Goal: Transaction & Acquisition: Purchase product/service

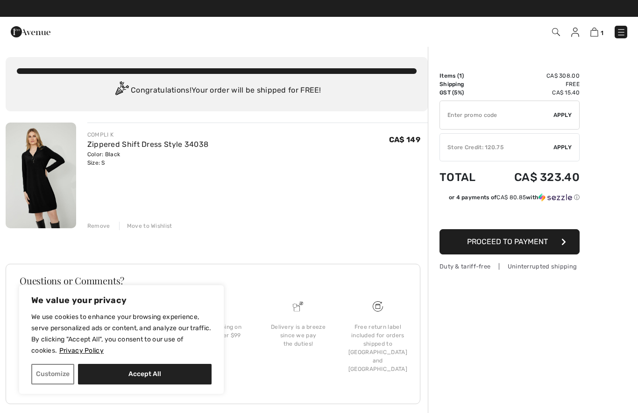
click at [93, 222] on div "Remove" at bounding box center [98, 226] width 23 height 8
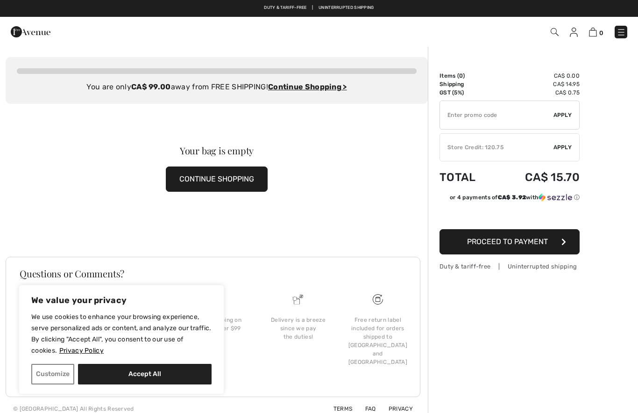
click at [574, 29] on img at bounding box center [574, 32] width 8 height 9
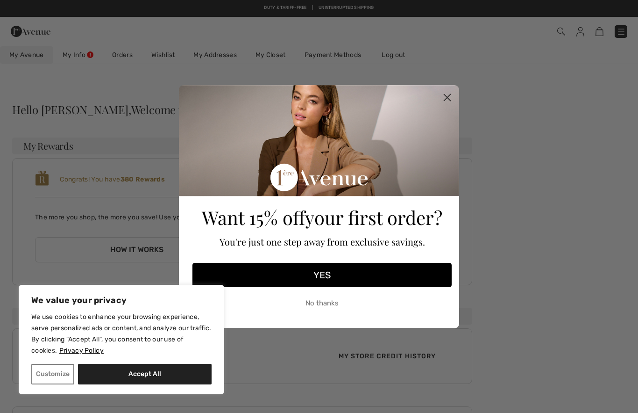
click at [452, 95] on circle "Close dialog" at bounding box center [447, 96] width 15 height 15
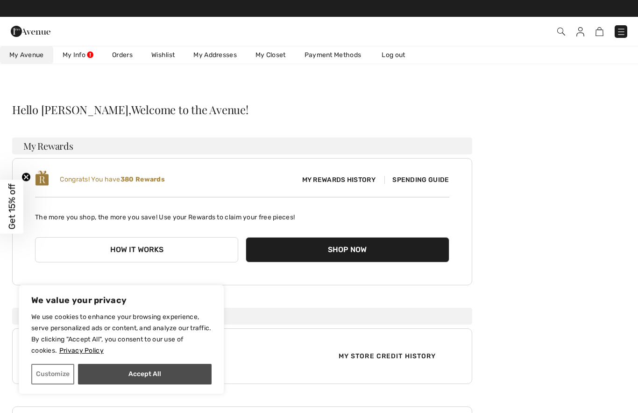
click at [106, 378] on button "Accept All" at bounding box center [145, 374] width 134 height 21
checkbox input "true"
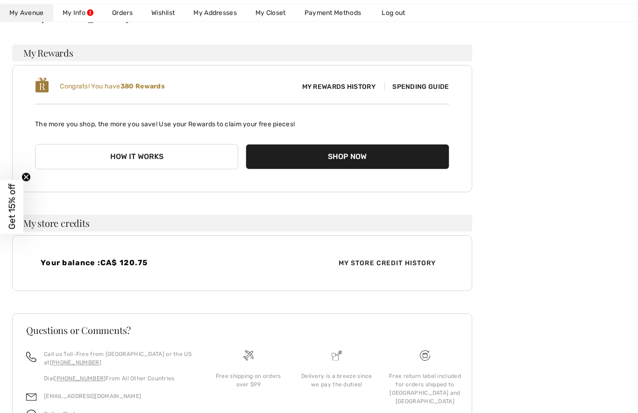
scroll to position [106, 0]
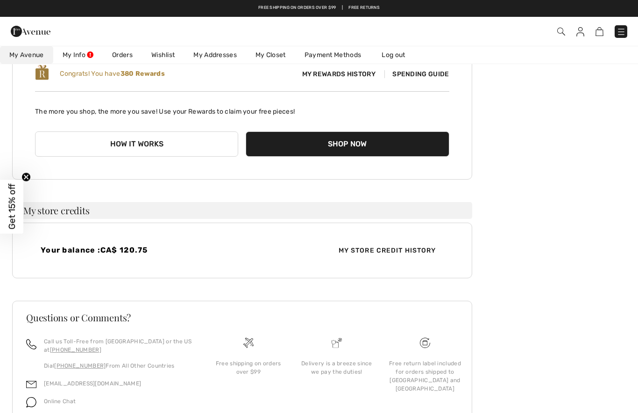
click at [393, 251] on span "My Store Credit History" at bounding box center [387, 250] width 113 height 10
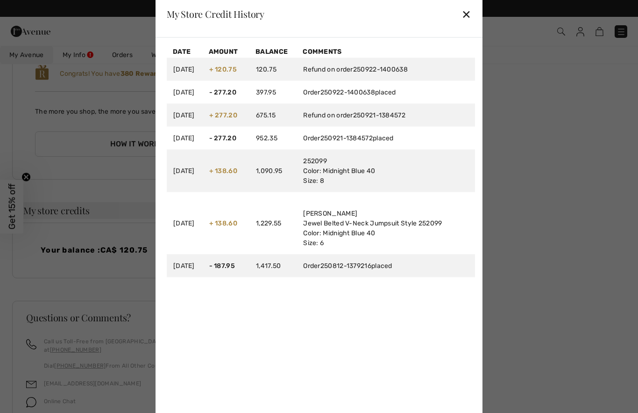
click at [467, 24] on div "✕" at bounding box center [467, 14] width 10 height 20
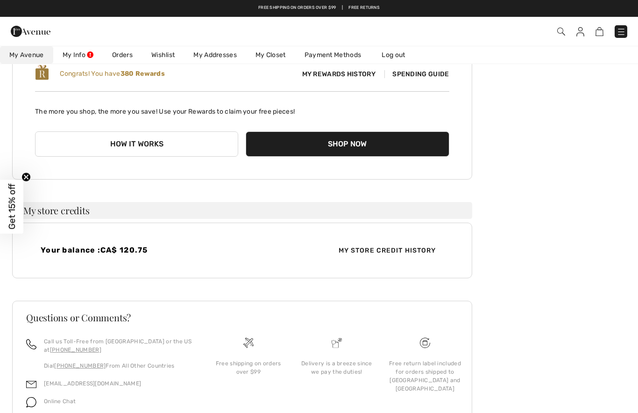
scroll to position [0, 0]
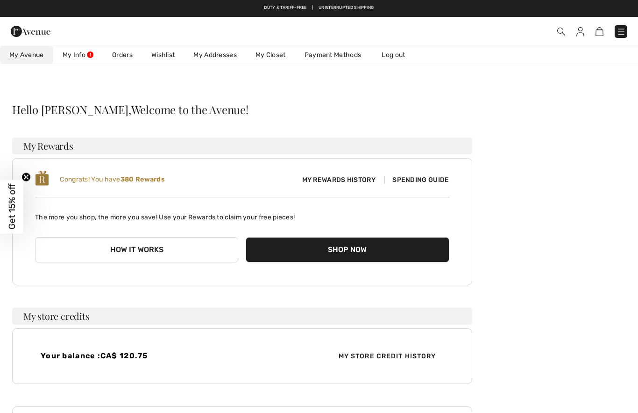
click at [565, 28] on img at bounding box center [562, 32] width 8 height 8
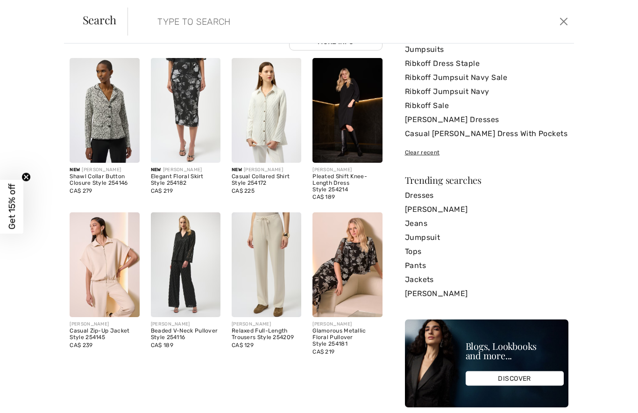
scroll to position [45, 0]
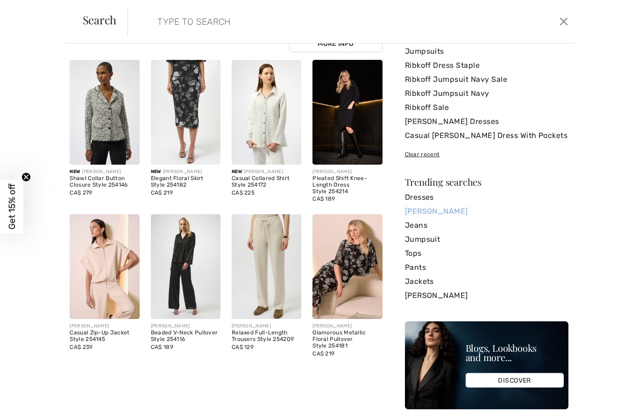
click at [452, 212] on link "[PERSON_NAME]" at bounding box center [487, 211] width 164 height 14
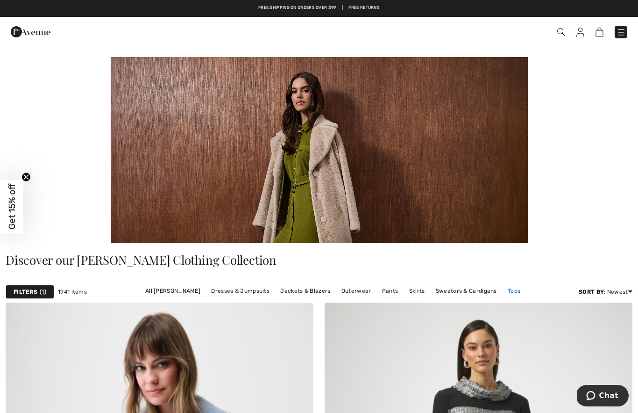
click at [515, 288] on link "Tops" at bounding box center [514, 291] width 22 height 12
click at [510, 290] on link "Tops" at bounding box center [514, 291] width 22 height 12
click at [506, 295] on link "Tops" at bounding box center [514, 291] width 22 height 12
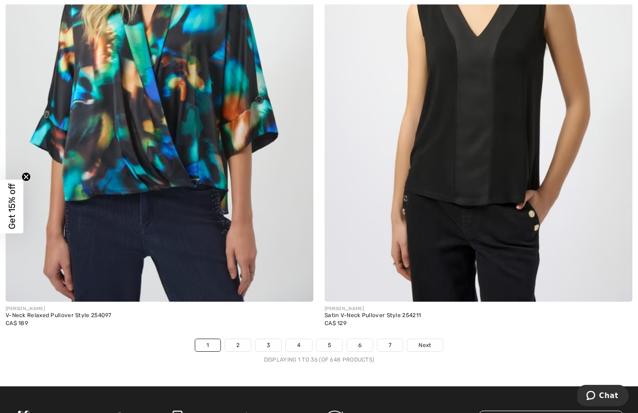
scroll to position [8978, 0]
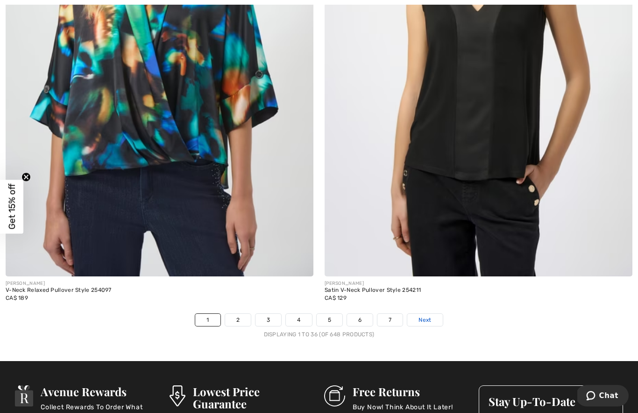
click at [427, 316] on span "Next" at bounding box center [425, 320] width 13 height 8
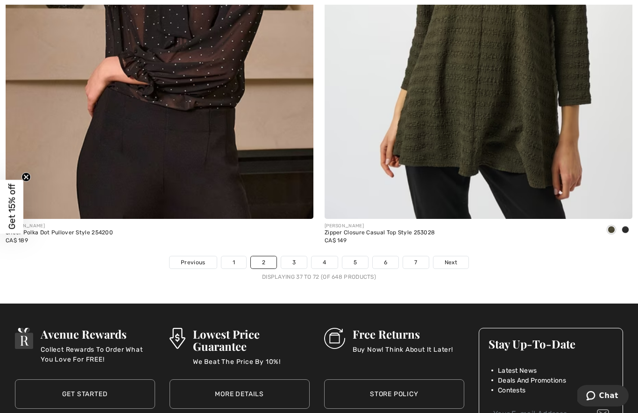
scroll to position [9071, 0]
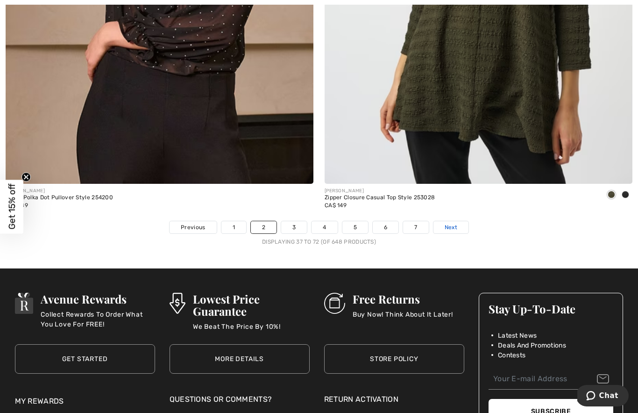
click at [455, 223] on span "Next" at bounding box center [451, 227] width 13 height 8
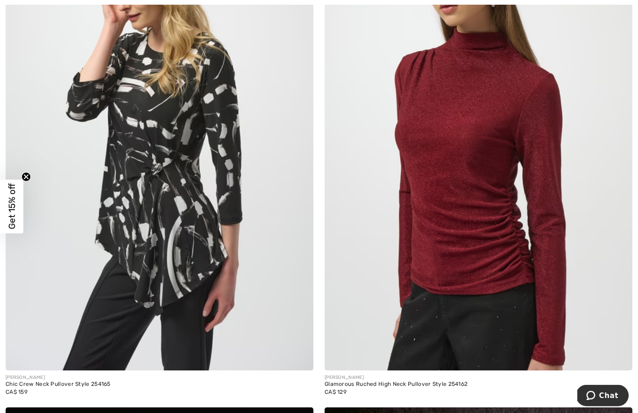
scroll to position [3300, 0]
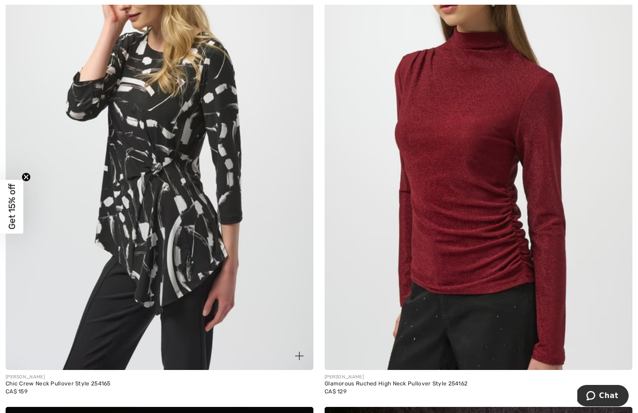
click at [148, 165] on img at bounding box center [160, 138] width 308 height 462
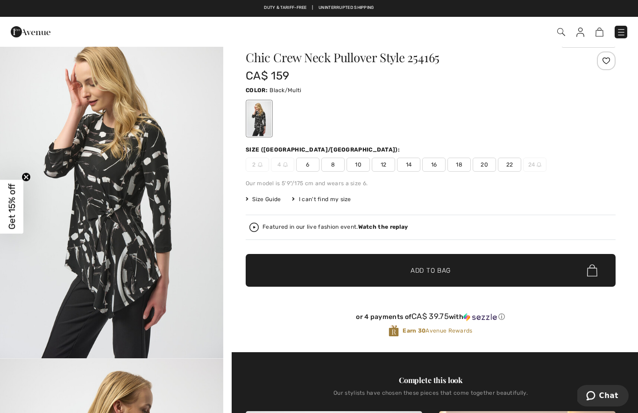
scroll to position [20, 0]
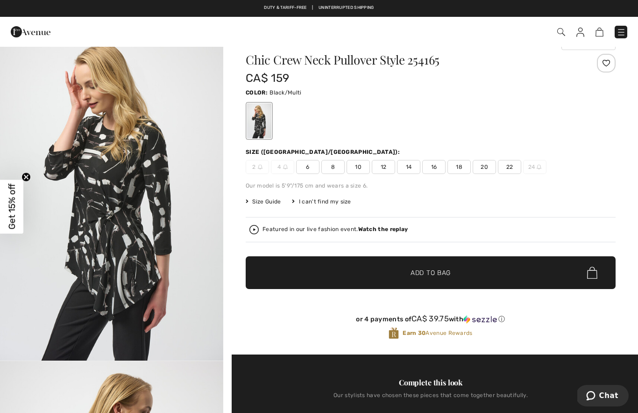
click at [330, 168] on span "8" at bounding box center [333, 167] width 23 height 14
click at [286, 272] on span "✔ Added to Bag Add to Bag" at bounding box center [431, 272] width 370 height 33
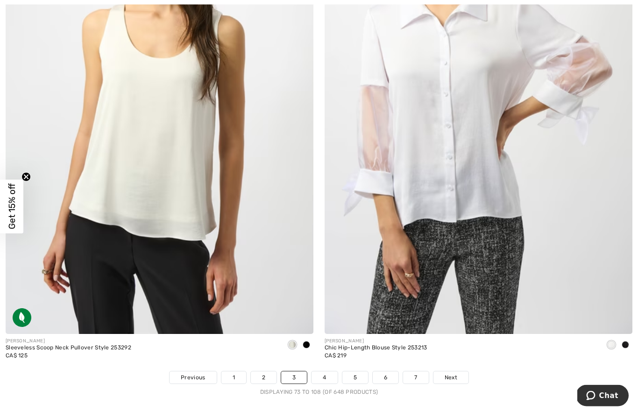
scroll to position [8921, 0]
click at [457, 373] on span "Next" at bounding box center [451, 377] width 13 height 8
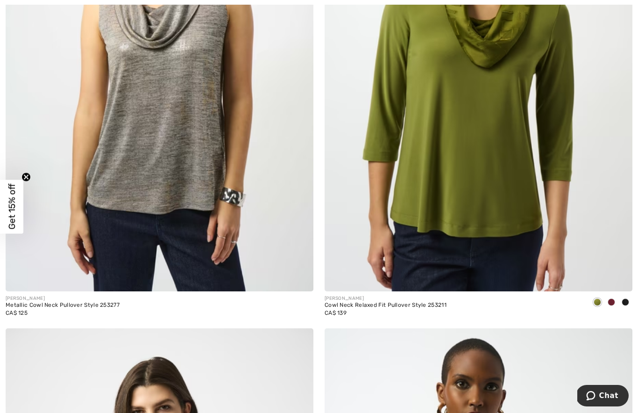
scroll to position [1296, 0]
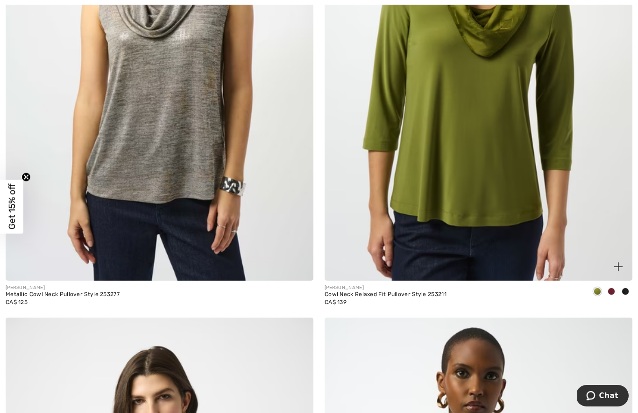
click at [611, 293] on span at bounding box center [611, 290] width 7 height 7
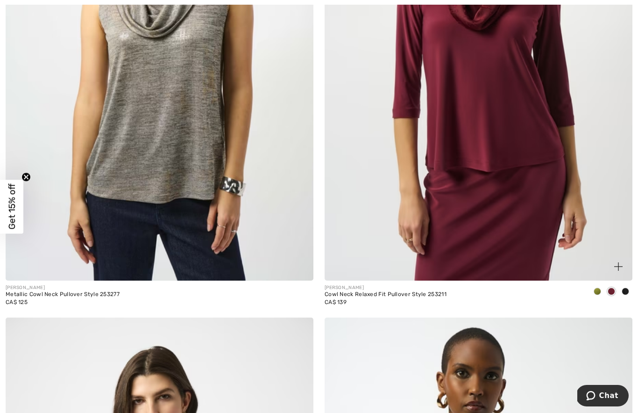
click at [626, 294] on span at bounding box center [625, 290] width 7 height 7
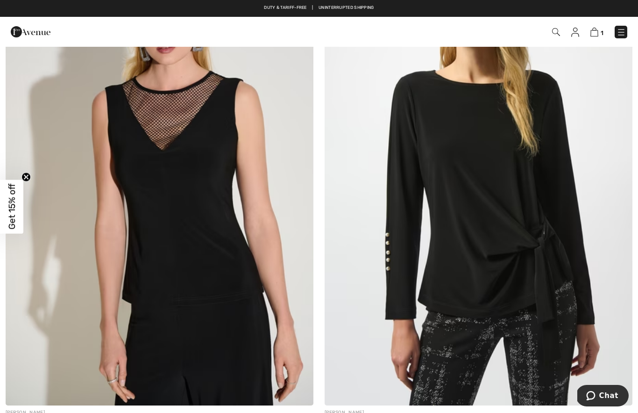
scroll to position [7801, 0]
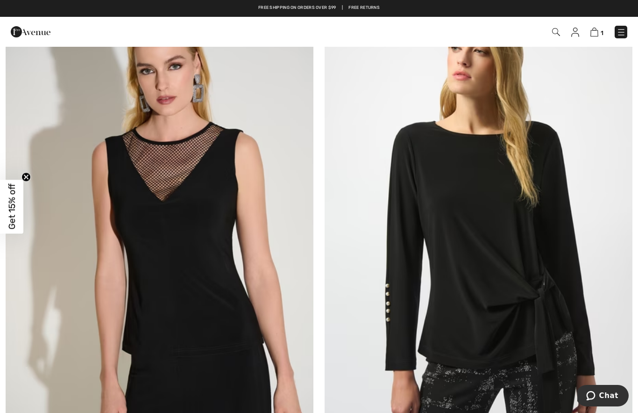
click at [532, 294] on img at bounding box center [479, 225] width 308 height 462
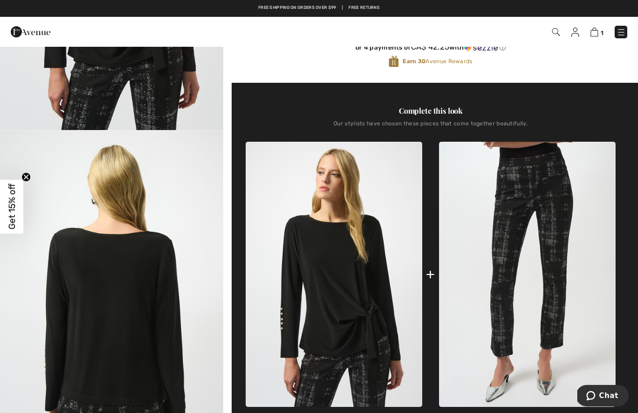
scroll to position [247, 0]
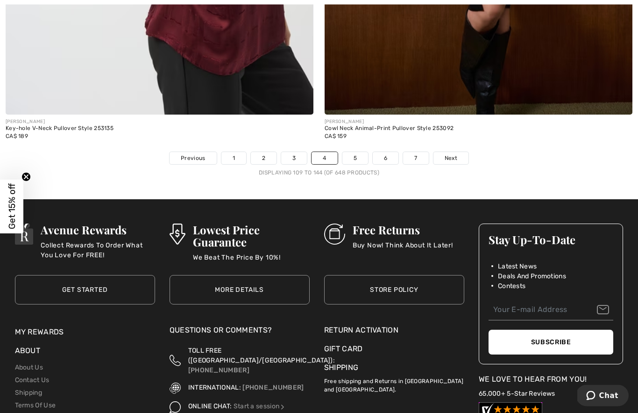
scroll to position [9140, 0]
click at [454, 154] on span "Next" at bounding box center [451, 158] width 13 height 8
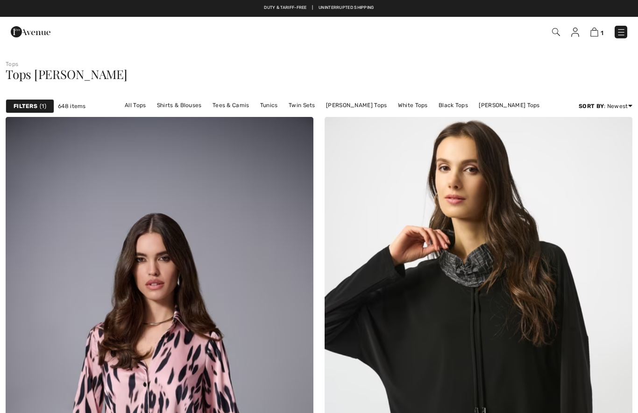
checkbox input "true"
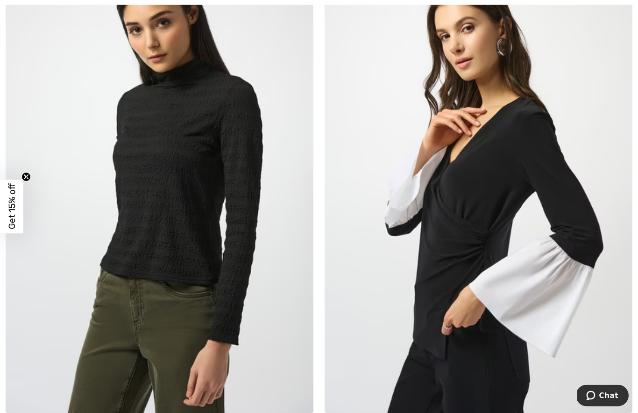
scroll to position [2661, 0]
click at [471, 227] on img at bounding box center [479, 181] width 308 height 462
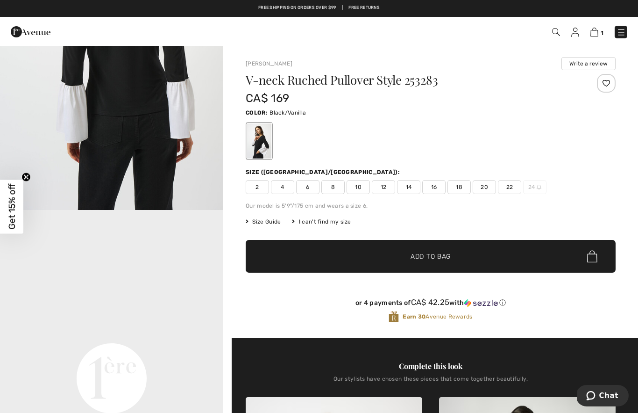
scroll to position [501, 0]
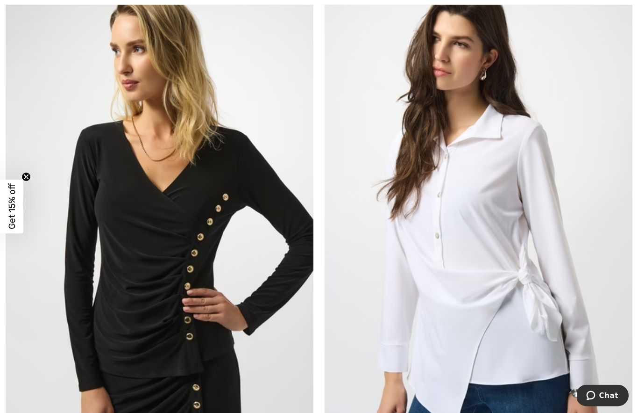
scroll to position [4715, 0]
click at [171, 305] on img at bounding box center [160, 220] width 308 height 462
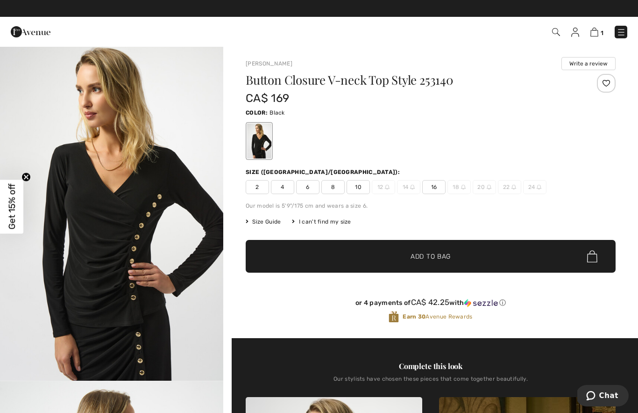
click at [327, 185] on span "8" at bounding box center [333, 187] width 23 height 14
click at [517, 255] on span "✔ Added to Bag Add to Bag" at bounding box center [431, 256] width 370 height 33
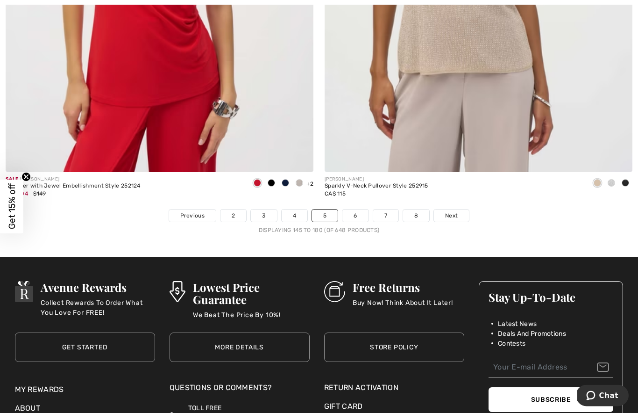
scroll to position [9081, 0]
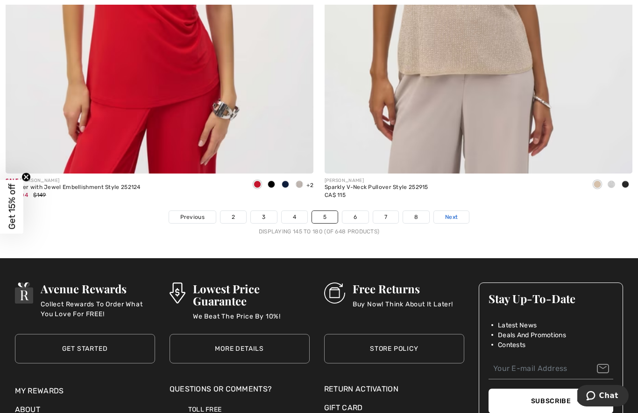
click at [450, 213] on span "Next" at bounding box center [451, 217] width 13 height 8
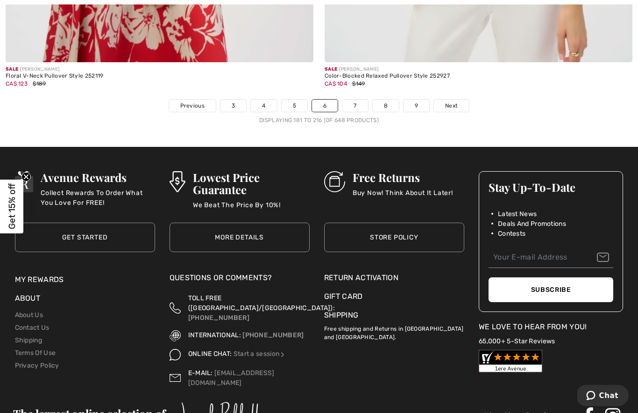
scroll to position [9192, 0]
click at [451, 101] on span "Next" at bounding box center [451, 105] width 13 height 8
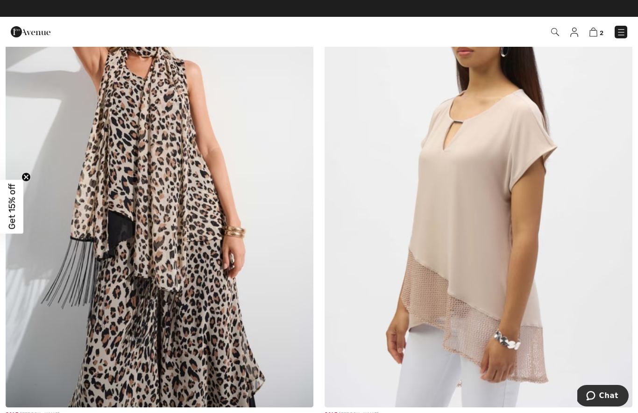
scroll to position [4201, 0]
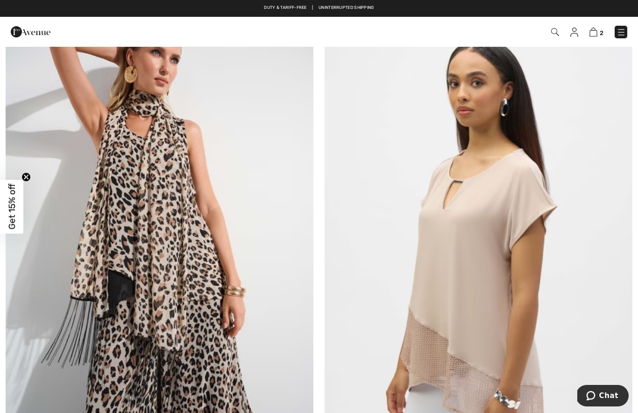
click at [166, 214] on img at bounding box center [160, 236] width 308 height 462
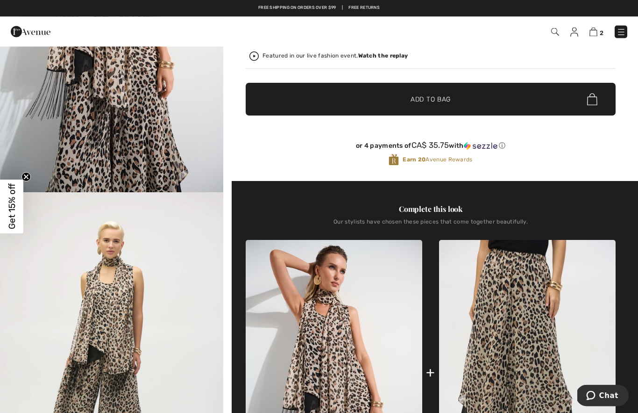
scroll to position [182, 0]
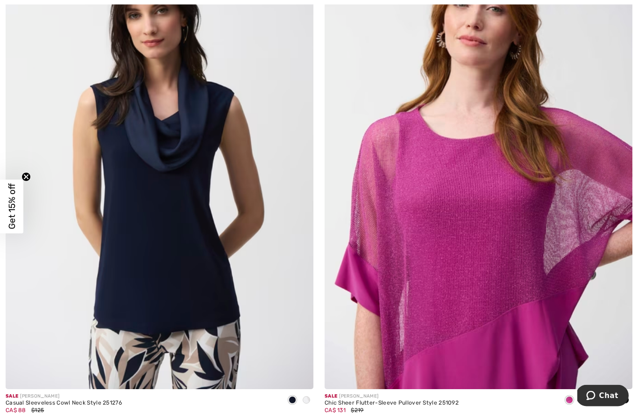
scroll to position [7369, 0]
click at [303, 404] on div at bounding box center [300, 407] width 28 height 29
click at [306, 398] on span at bounding box center [306, 399] width 7 height 7
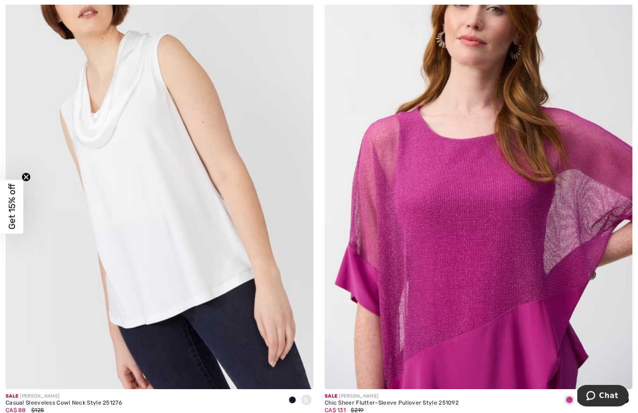
click at [292, 396] on span at bounding box center [292, 399] width 7 height 7
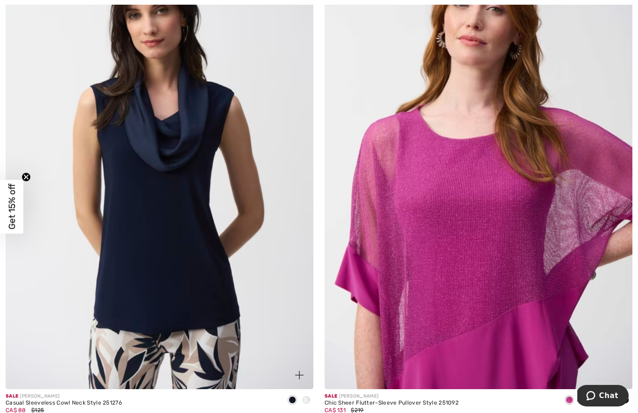
click at [253, 334] on img at bounding box center [160, 158] width 308 height 462
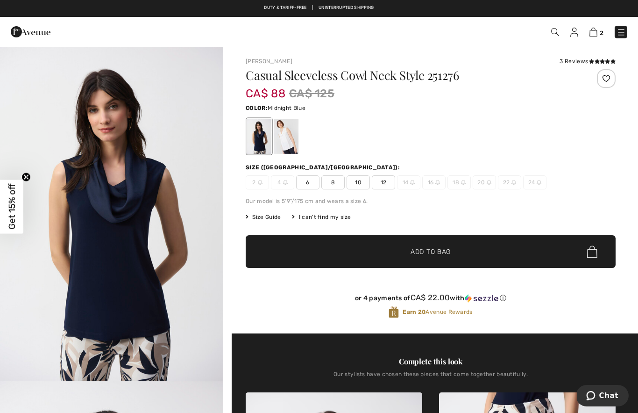
click at [334, 186] on span "8" at bounding box center [333, 182] width 23 height 14
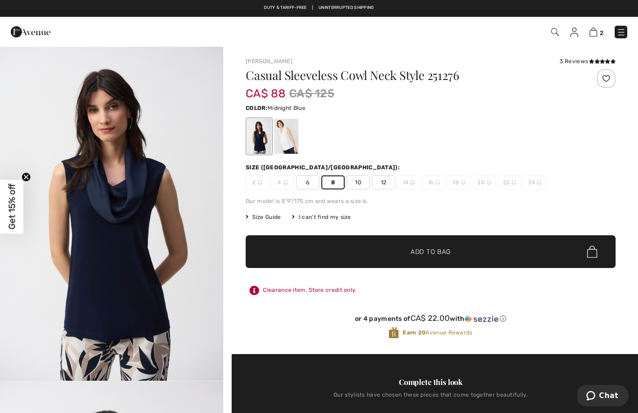
click at [332, 247] on span "✔ Added to Bag Add to Bag" at bounding box center [431, 251] width 370 height 33
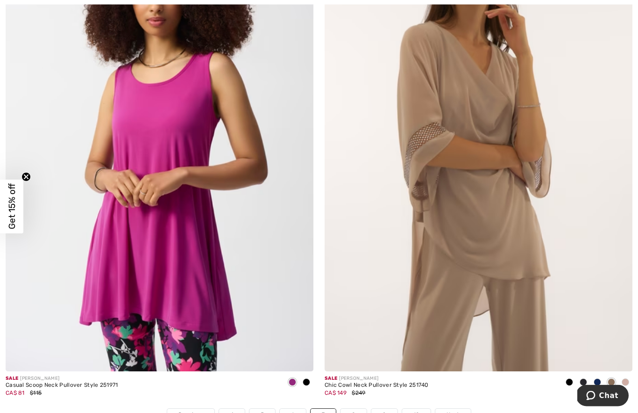
scroll to position [8883, 0]
click at [462, 409] on link "Next" at bounding box center [453, 415] width 35 height 12
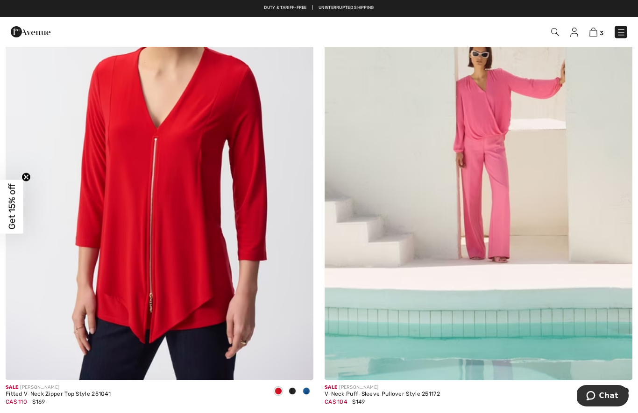
scroll to position [8375, 0]
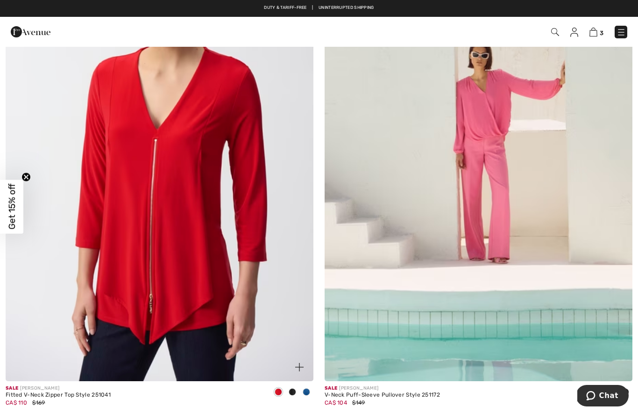
click at [215, 285] on img at bounding box center [160, 150] width 308 height 462
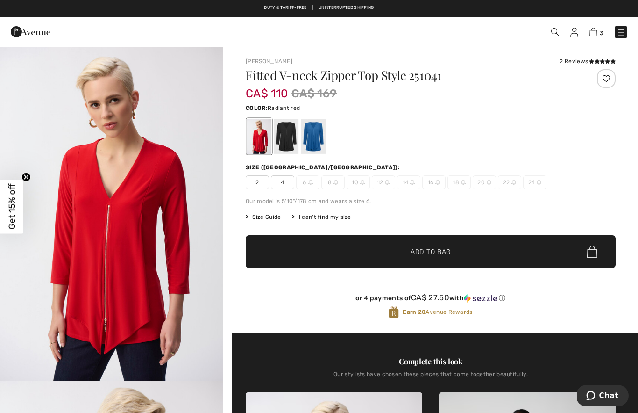
click at [306, 140] on div at bounding box center [313, 136] width 24 height 35
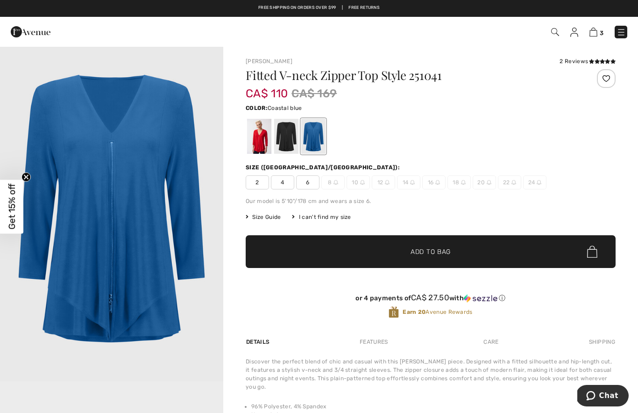
click at [286, 141] on div at bounding box center [286, 136] width 24 height 35
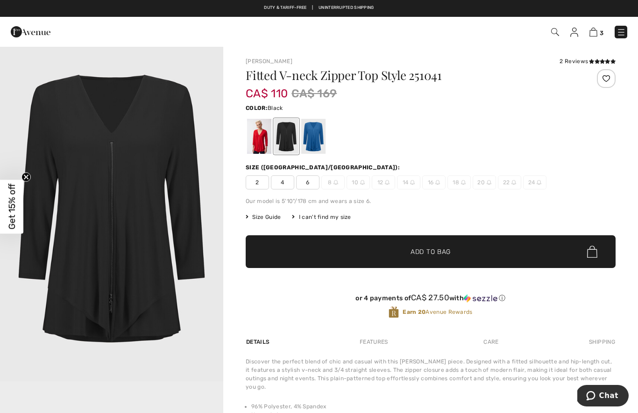
click at [439, 250] on span "Add to Bag" at bounding box center [431, 252] width 40 height 10
click at [312, 182] on span "6" at bounding box center [307, 182] width 23 height 14
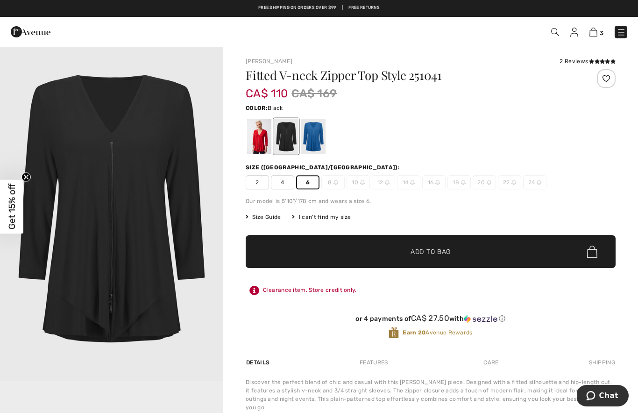
click at [283, 137] on div at bounding box center [286, 136] width 24 height 35
click at [409, 255] on span "✔ Added to Bag" at bounding box center [416, 252] width 57 height 10
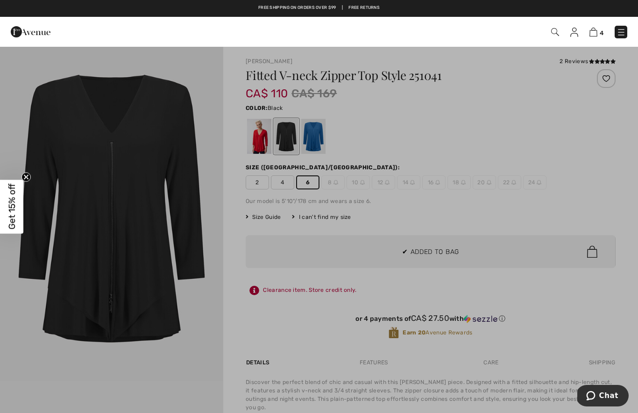
click at [393, 210] on div at bounding box center [319, 206] width 638 height 413
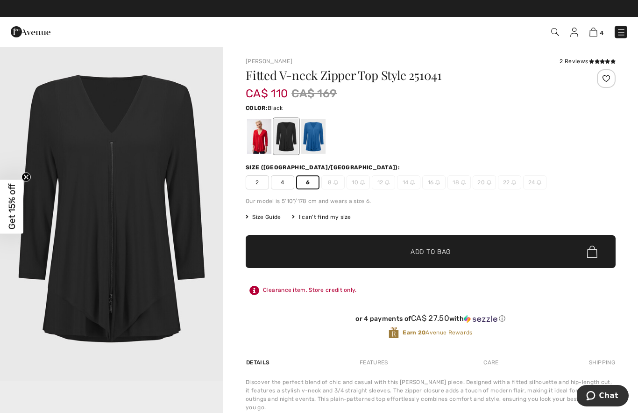
click at [578, 59] on div "2 Reviews" at bounding box center [588, 61] width 56 height 8
click at [584, 61] on div "2 Reviews" at bounding box center [588, 61] width 56 height 8
click at [583, 63] on div "2 Reviews" at bounding box center [588, 61] width 56 height 8
click at [584, 55] on div "Joseph Ribkoff 2 Reviews 2 Reviews Fitted V-neck Zipper Top Style 251041 CA$ 11…" at bounding box center [430, 320] width 415 height 549
click at [582, 61] on div "2 Reviews" at bounding box center [588, 61] width 56 height 8
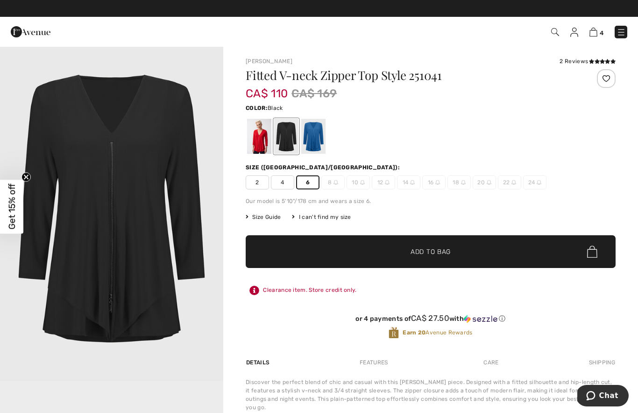
click at [574, 66] on div "Joseph Ribkoff 2 Reviews 2 Reviews Fitted V-neck Zipper Top Style 251041 CA$ 11…" at bounding box center [431, 205] width 370 height 297
click at [606, 59] on icon at bounding box center [607, 61] width 5 height 5
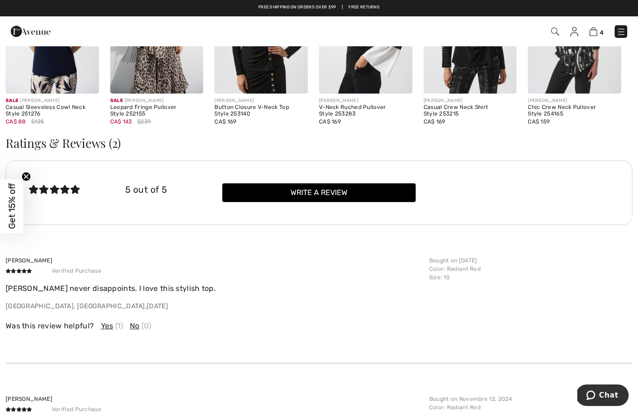
scroll to position [953, 0]
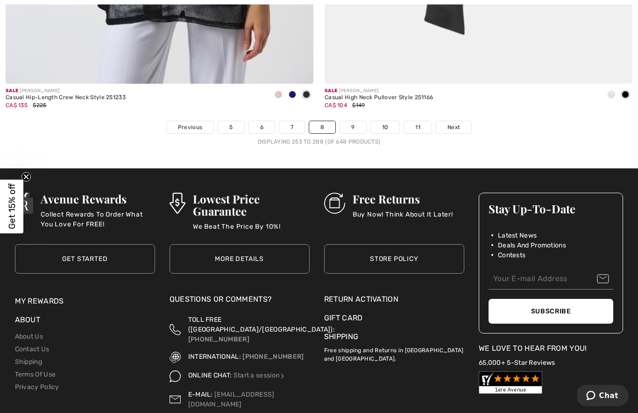
scroll to position [9171, 0]
click at [462, 121] on link "Next" at bounding box center [454, 127] width 35 height 12
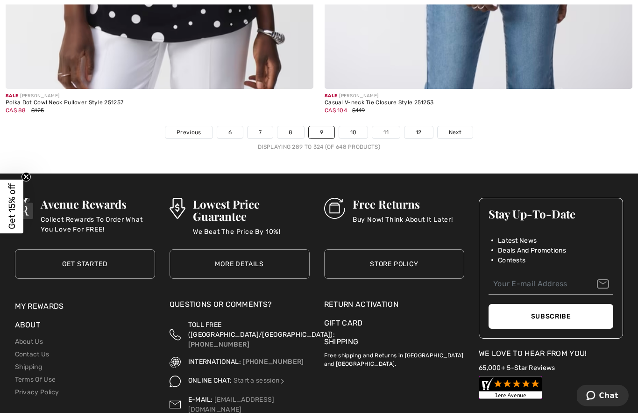
scroll to position [9208, 0]
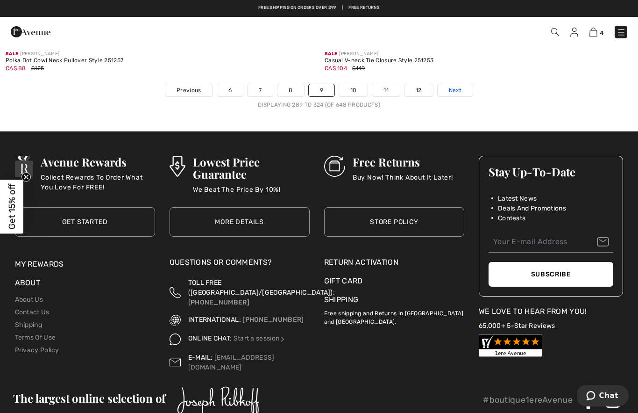
click at [466, 84] on link "Next" at bounding box center [455, 90] width 35 height 12
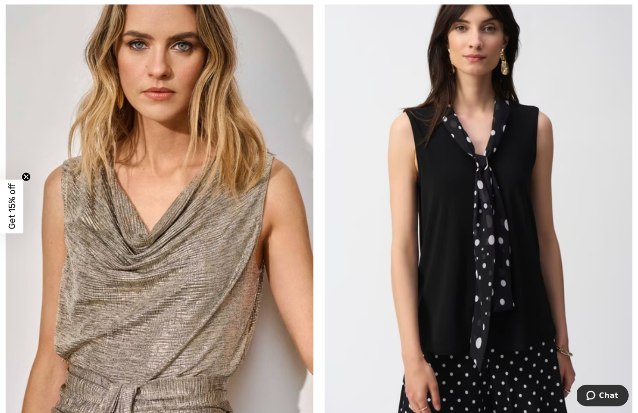
scroll to position [2147, 0]
click at [499, 217] on img at bounding box center [479, 196] width 308 height 462
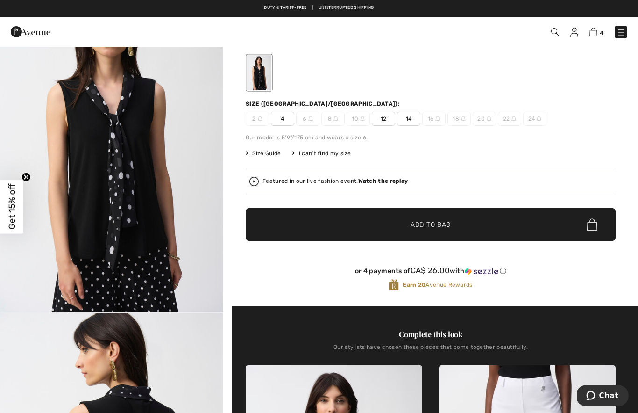
scroll to position [54, 0]
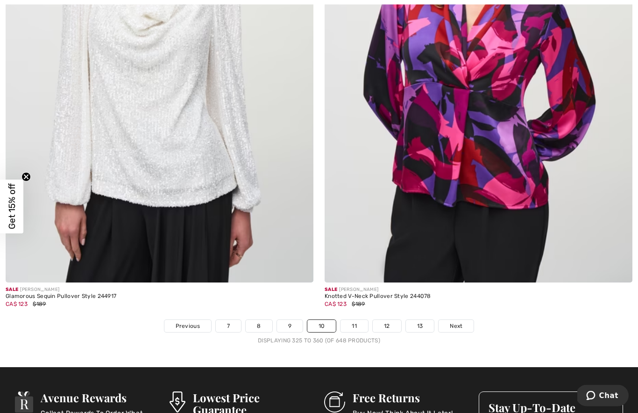
scroll to position [8972, 0]
click at [464, 320] on link "Next" at bounding box center [456, 326] width 35 height 12
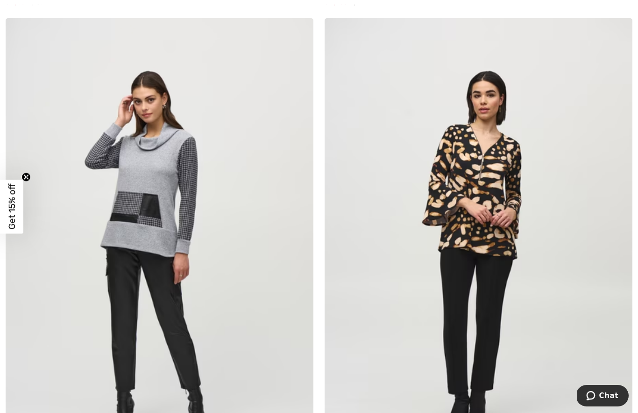
scroll to position [2596, 0]
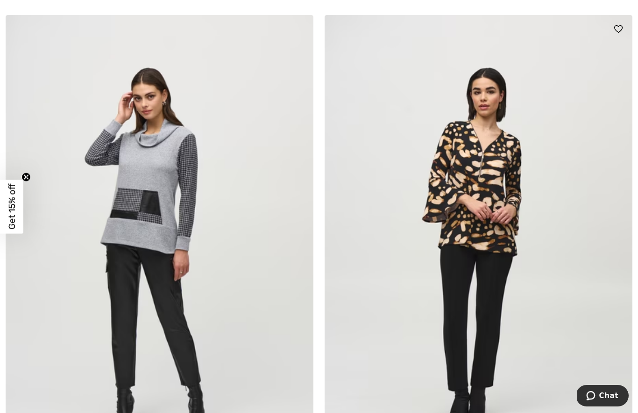
click at [489, 210] on img at bounding box center [479, 246] width 308 height 462
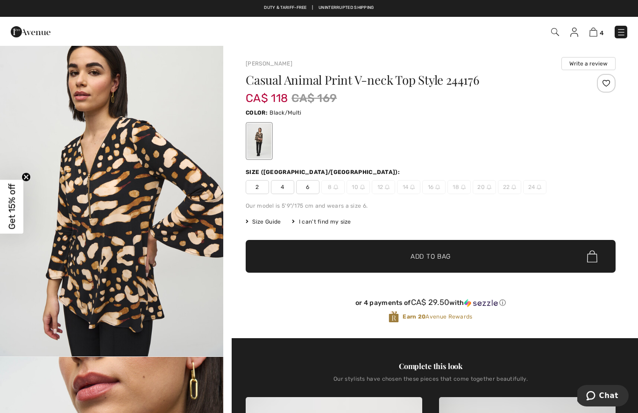
scroll to position [362, 0]
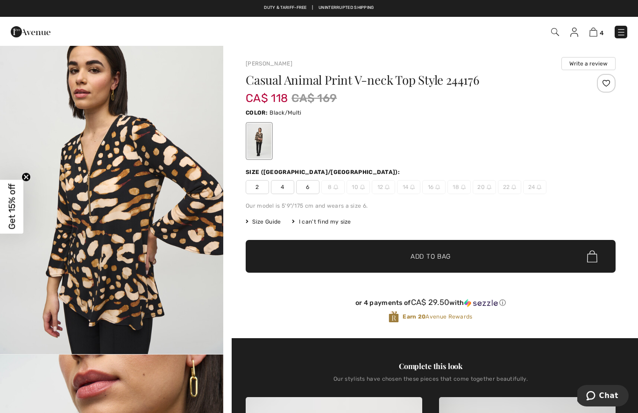
click at [218, 345] on img "2 / 6" at bounding box center [111, 186] width 223 height 335
click at [308, 189] on span "6" at bounding box center [307, 187] width 23 height 14
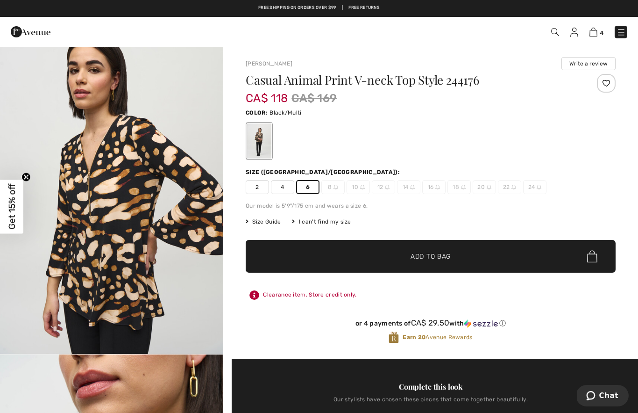
click at [323, 254] on span "✔ Added to Bag Add to Bag" at bounding box center [431, 256] width 370 height 33
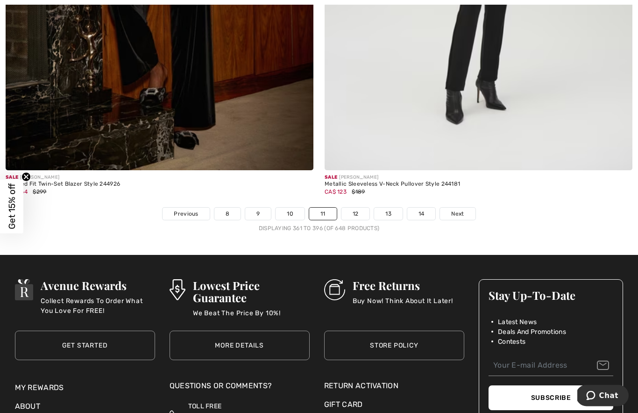
scroll to position [9084, 0]
click at [450, 211] on link "Next" at bounding box center [457, 214] width 35 height 12
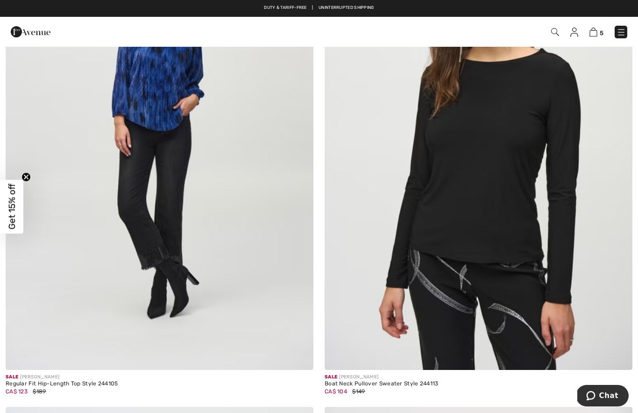
scroll to position [1716, 0]
click at [495, 194] on img at bounding box center [479, 139] width 308 height 462
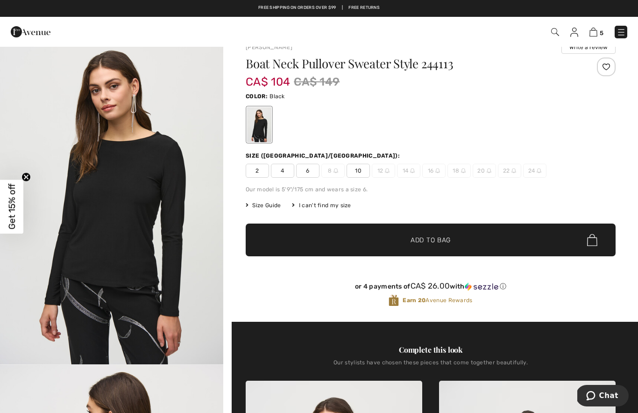
scroll to position [11, 0]
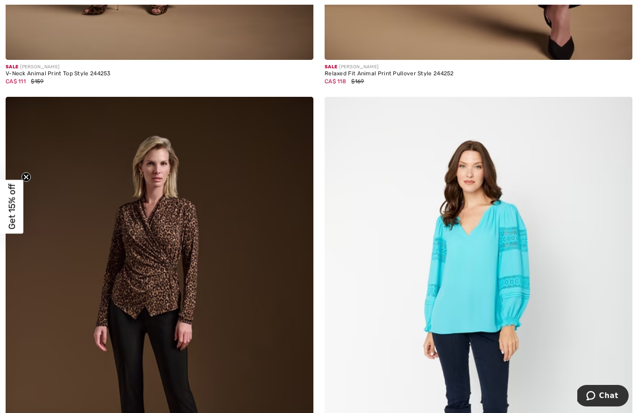
scroll to position [3640, 0]
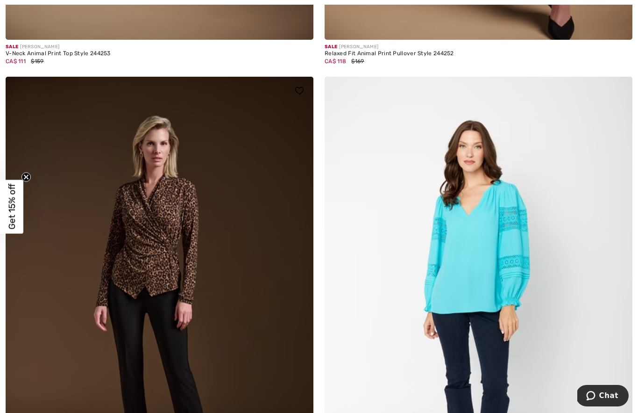
click at [152, 242] on img at bounding box center [160, 308] width 308 height 462
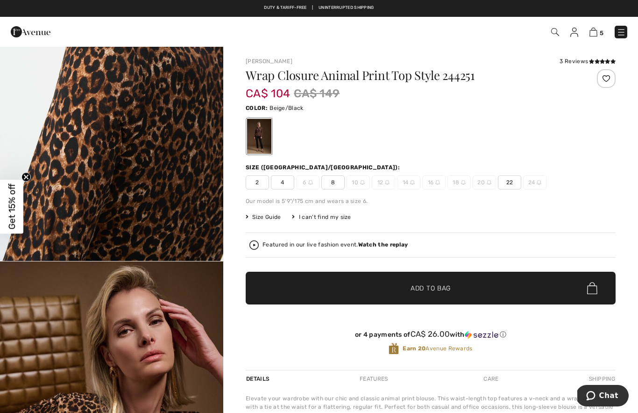
click at [334, 186] on span "8" at bounding box center [333, 182] width 23 height 14
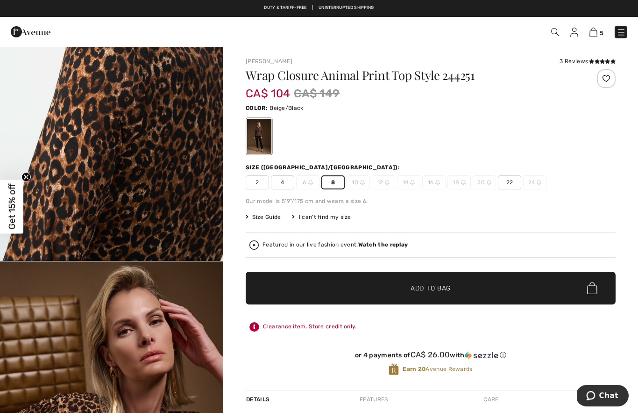
click at [300, 279] on span "✔ Added to Bag Add to Bag" at bounding box center [431, 288] width 370 height 33
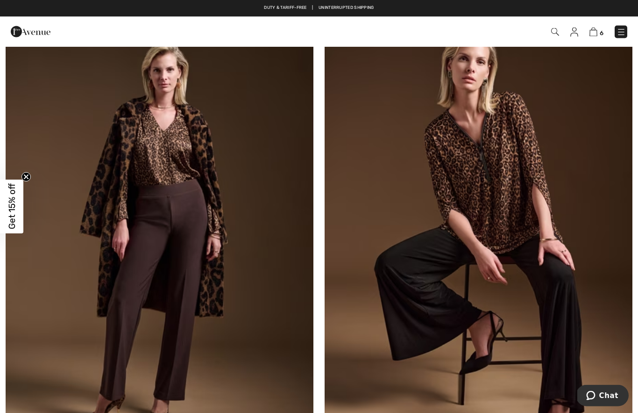
scroll to position [3211, 0]
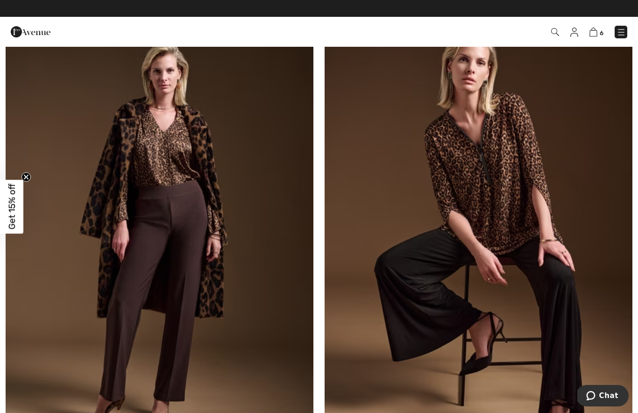
click at [537, 223] on img at bounding box center [479, 238] width 308 height 462
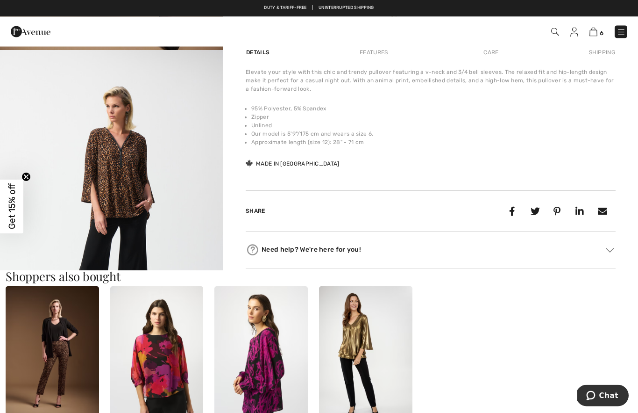
scroll to position [324, 0]
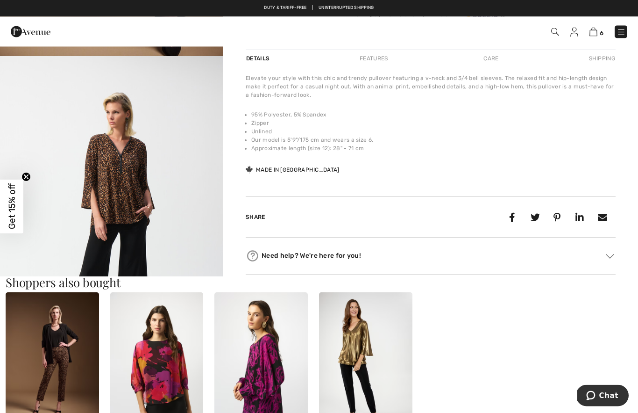
click at [125, 212] on img "2 / 7" at bounding box center [111, 224] width 223 height 335
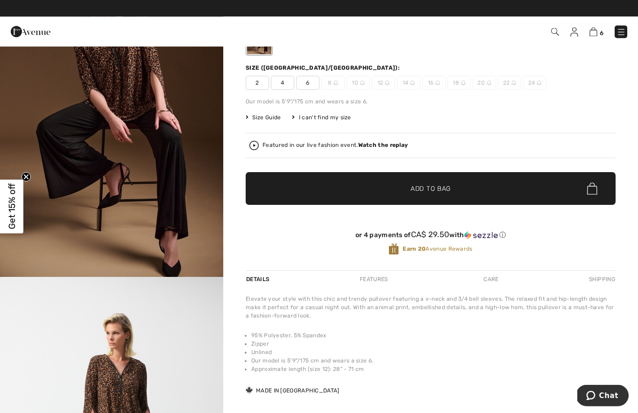
scroll to position [46, 0]
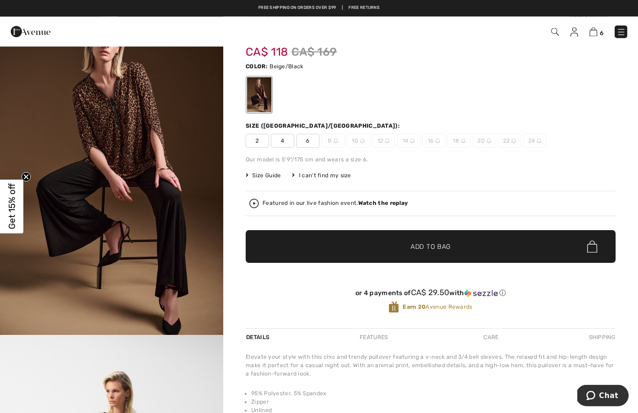
click at [305, 140] on span "6" at bounding box center [307, 141] width 23 height 14
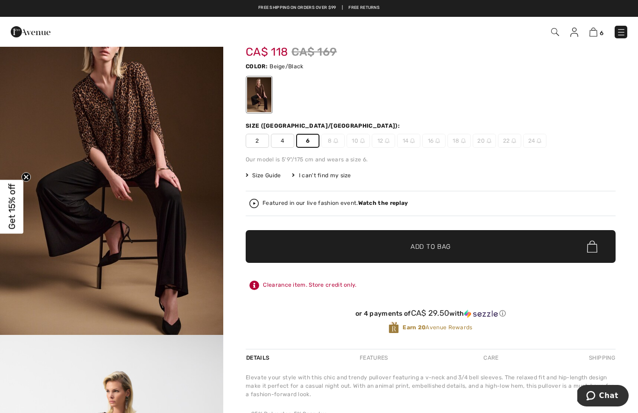
click at [344, 250] on span "✔ Added to Bag Add to Bag" at bounding box center [431, 246] width 370 height 33
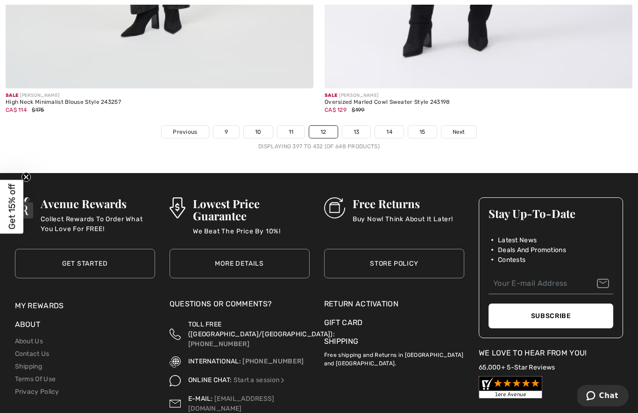
scroll to position [9206, 0]
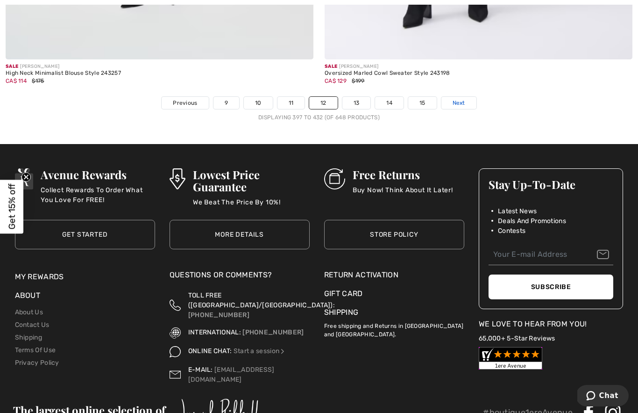
click at [462, 99] on span "Next" at bounding box center [459, 103] width 13 height 8
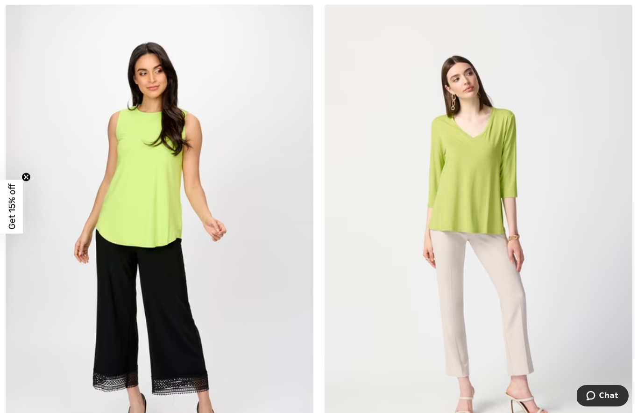
scroll to position [8853, 0]
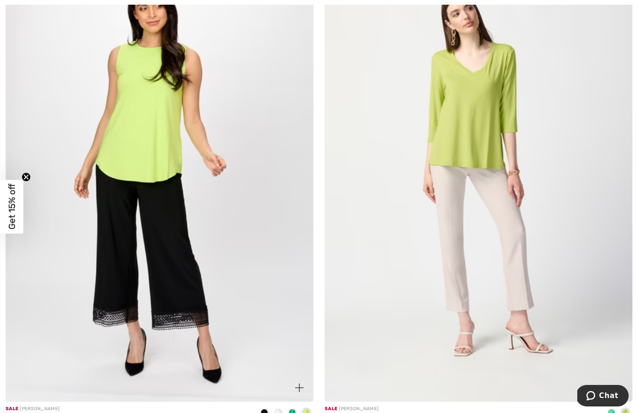
click at [152, 210] on img at bounding box center [160, 171] width 308 height 462
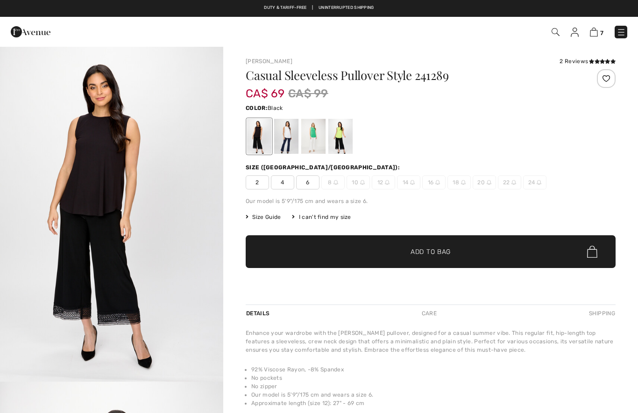
checkbox input "true"
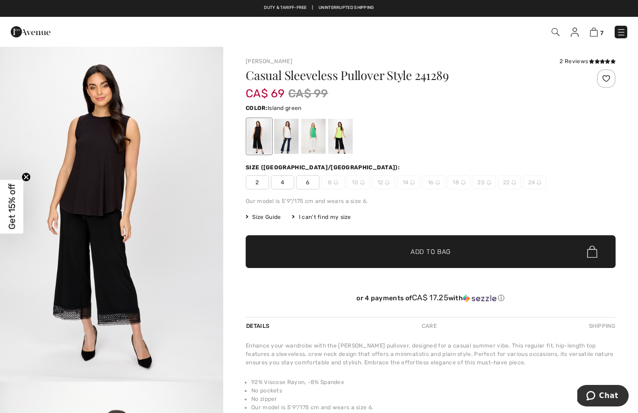
click at [314, 136] on div at bounding box center [313, 136] width 24 height 35
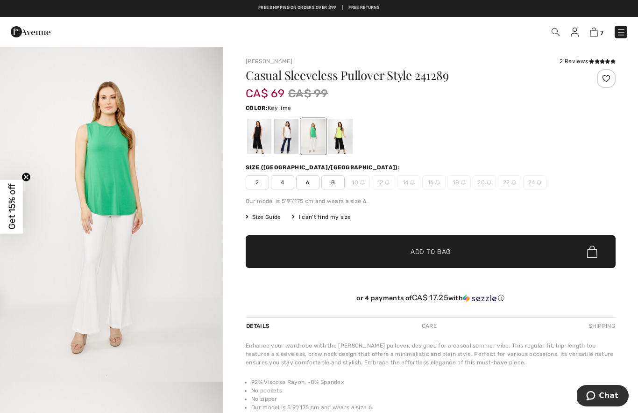
click at [338, 142] on div at bounding box center [341, 136] width 24 height 35
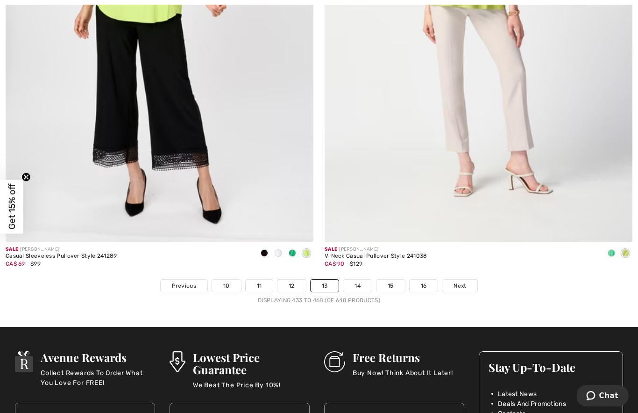
scroll to position [9087, 0]
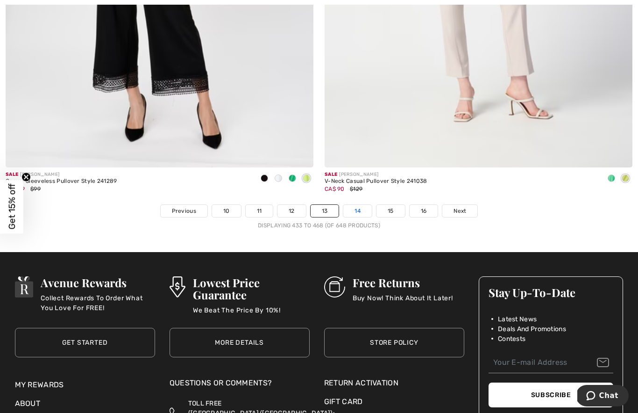
click at [352, 209] on link "14" at bounding box center [358, 211] width 29 height 12
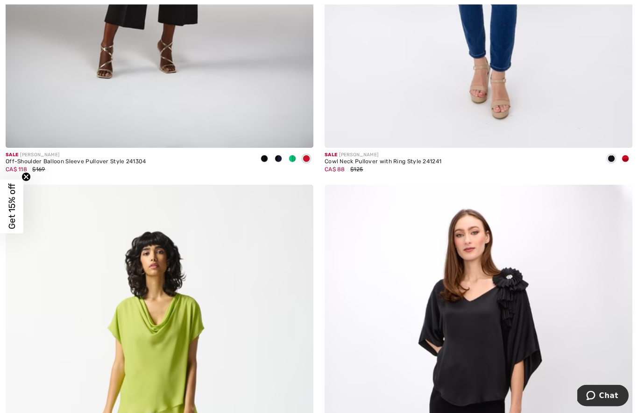
scroll to position [1929, 0]
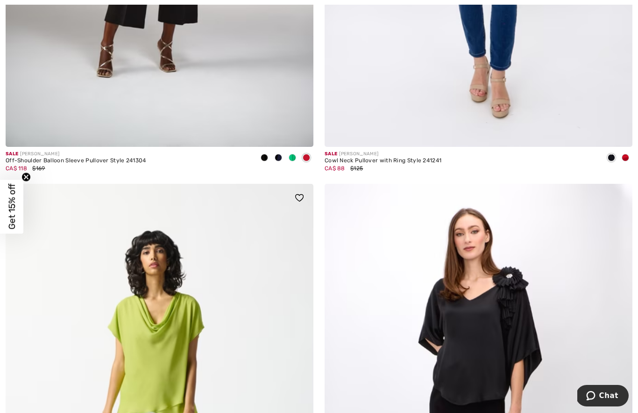
click at [60, 389] on img at bounding box center [160, 415] width 308 height 462
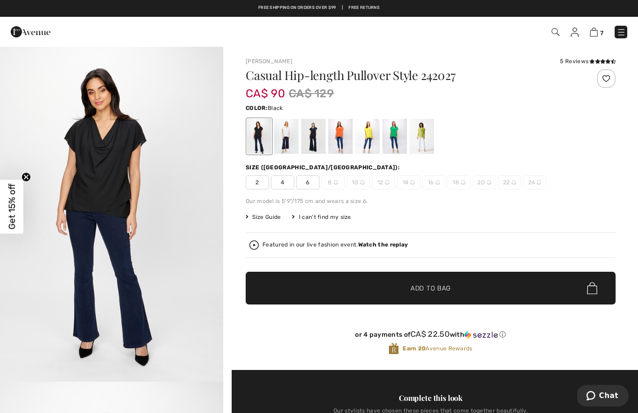
click at [426, 130] on div at bounding box center [422, 136] width 24 height 35
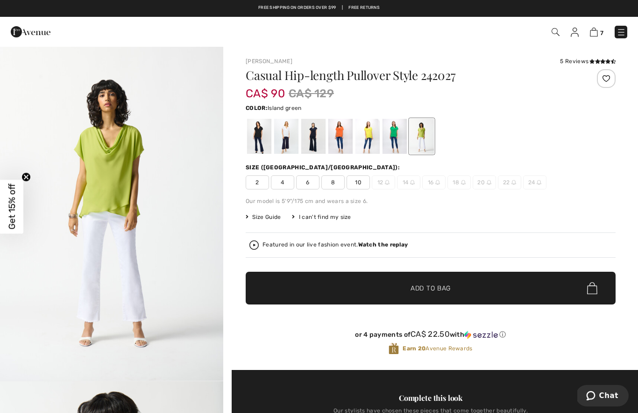
click at [391, 135] on div at bounding box center [395, 136] width 24 height 35
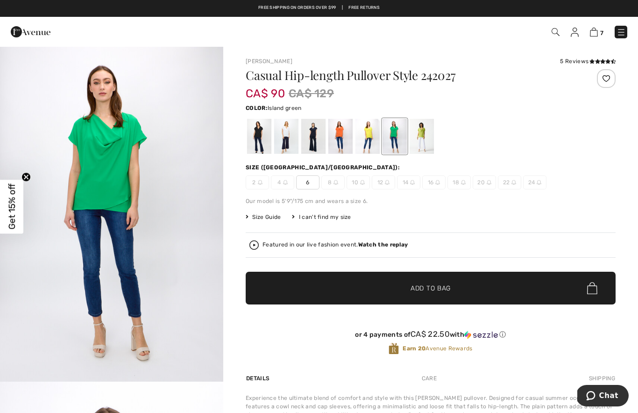
click at [367, 133] on div at bounding box center [368, 136] width 24 height 35
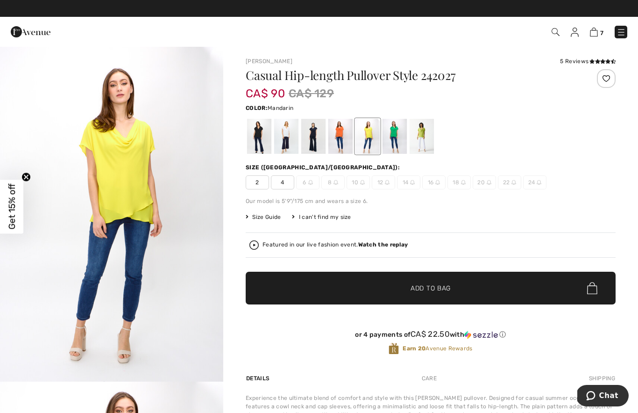
click at [345, 131] on div at bounding box center [341, 136] width 24 height 35
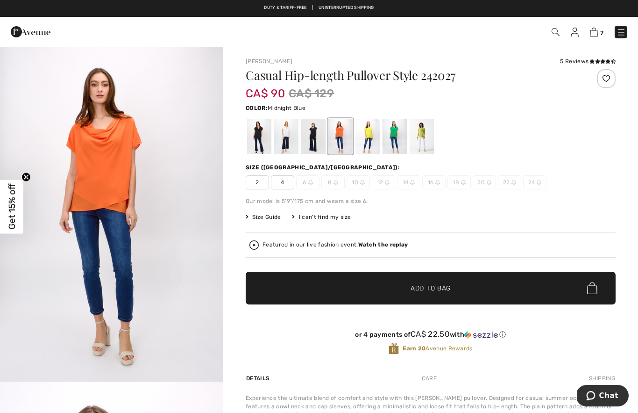
click at [316, 131] on div at bounding box center [313, 136] width 24 height 35
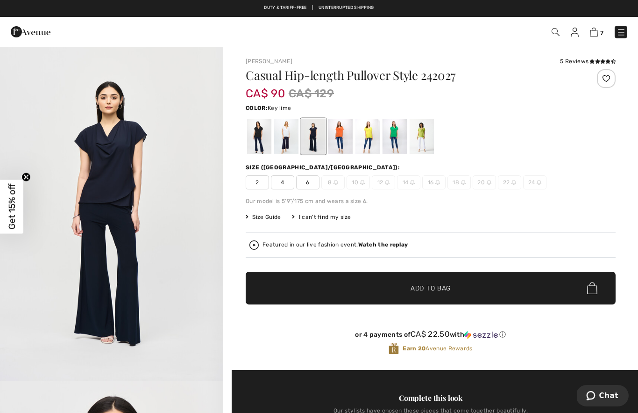
click at [428, 134] on div at bounding box center [422, 136] width 24 height 35
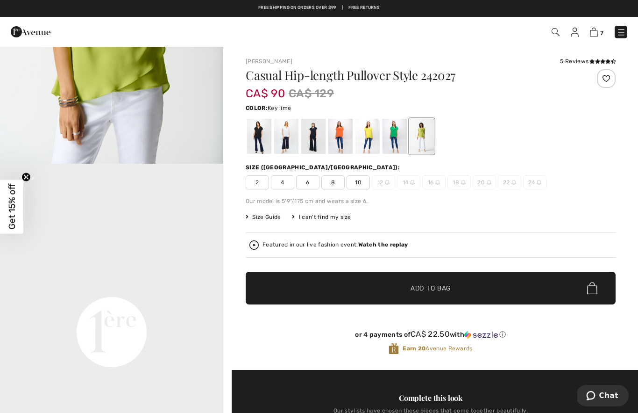
scroll to position [551, 0]
click at [337, 179] on span "8" at bounding box center [333, 182] width 23 height 14
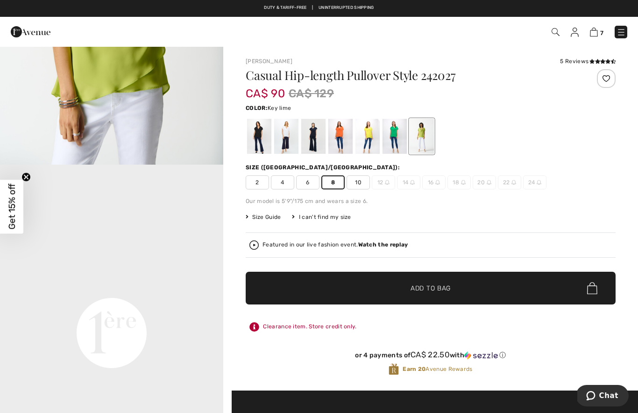
click at [295, 283] on span "✔ Added to Bag Add to Bag" at bounding box center [431, 288] width 370 height 33
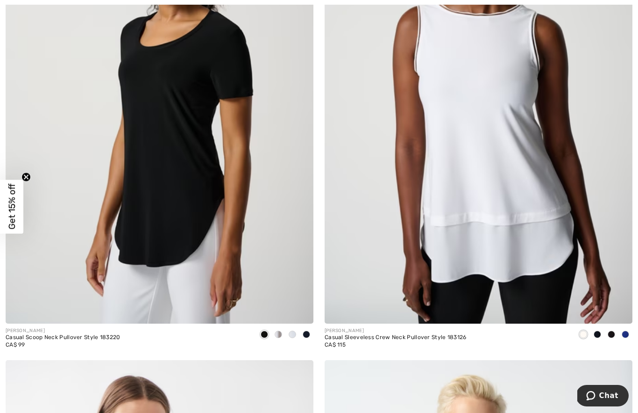
scroll to position [4855, 0]
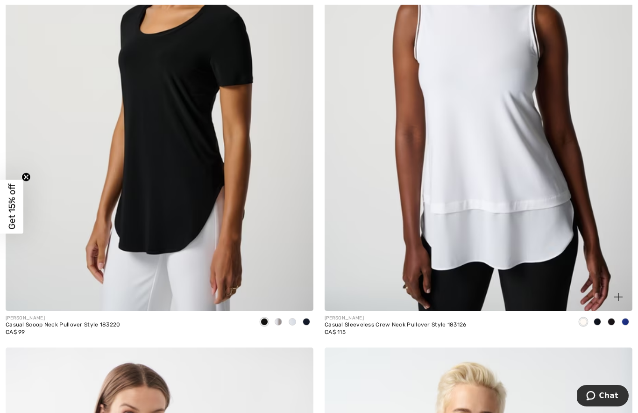
click at [478, 169] on img at bounding box center [479, 80] width 308 height 462
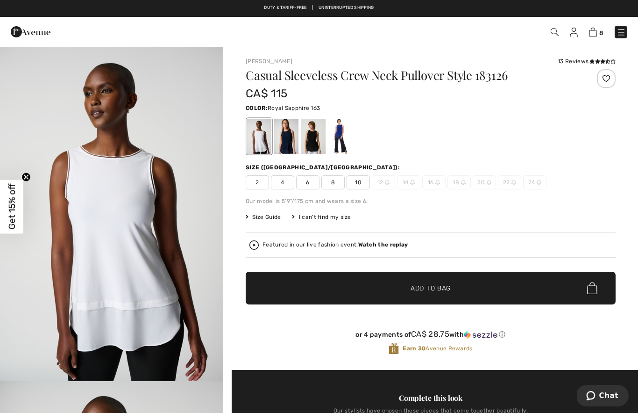
click at [345, 142] on div at bounding box center [341, 136] width 24 height 35
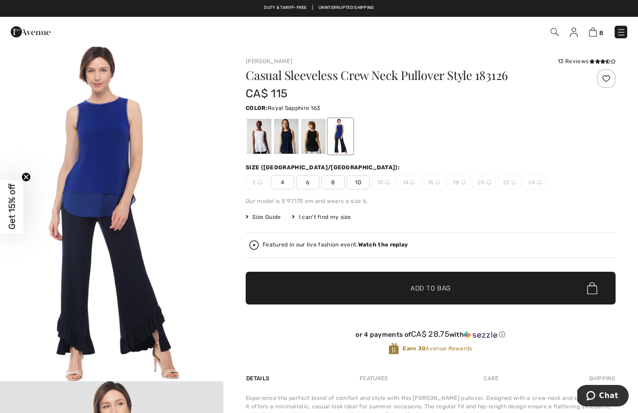
click at [339, 181] on span "8" at bounding box center [333, 182] width 23 height 14
click at [261, 277] on span "✔ Added to Bag Add to Bag" at bounding box center [431, 288] width 370 height 33
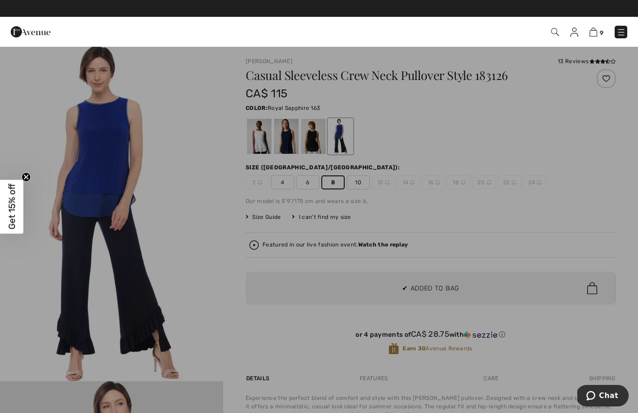
click at [273, 275] on div at bounding box center [319, 206] width 638 height 413
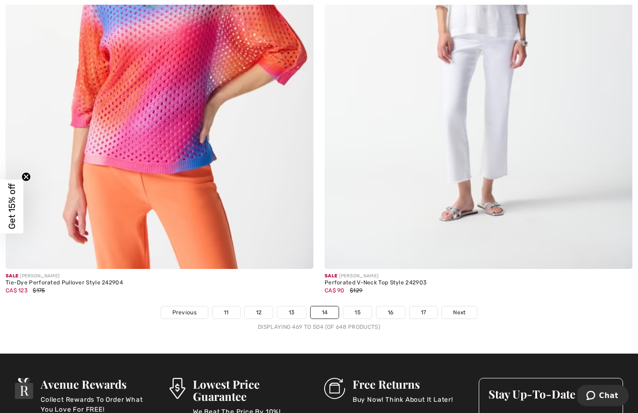
scroll to position [9070, 0]
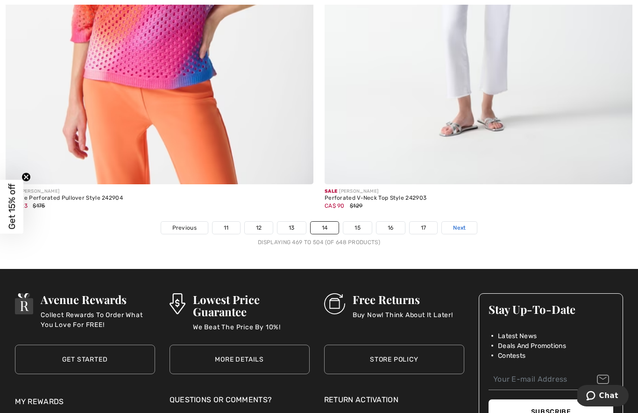
click at [471, 222] on link "Next" at bounding box center [459, 228] width 35 height 12
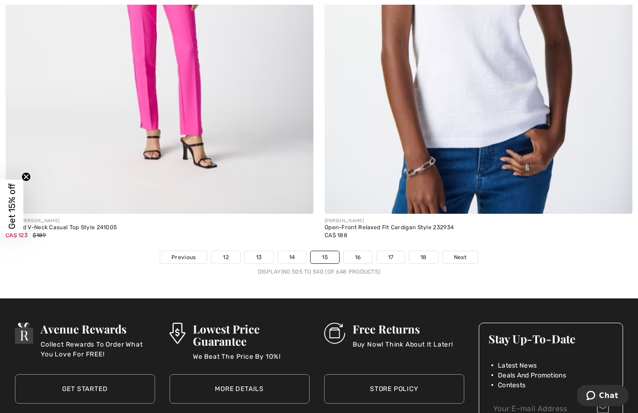
scroll to position [9041, 0]
click at [469, 253] on link "Next" at bounding box center [460, 257] width 35 height 12
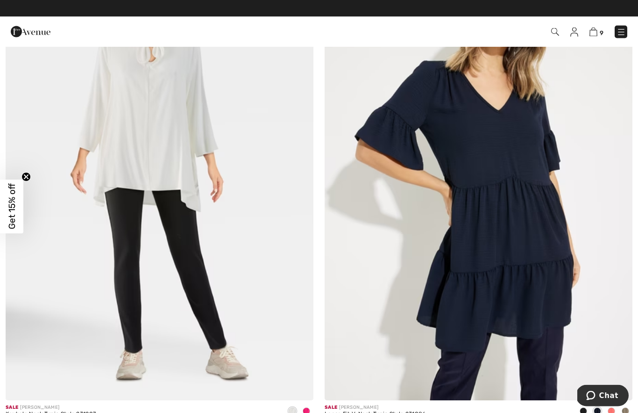
scroll to position [3768, 0]
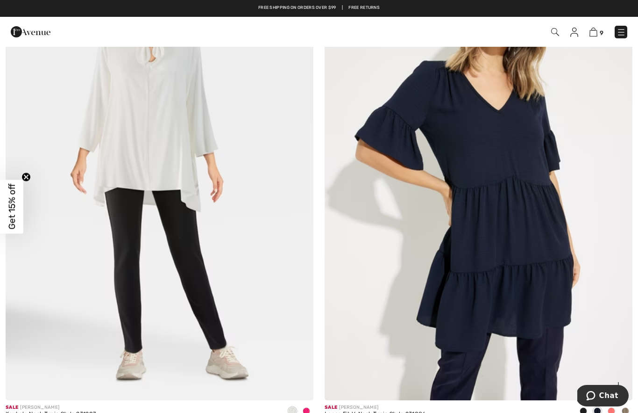
click at [601, 177] on img at bounding box center [479, 169] width 308 height 462
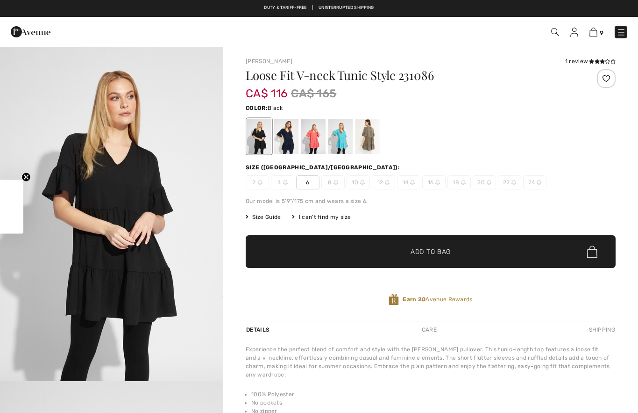
checkbox input "true"
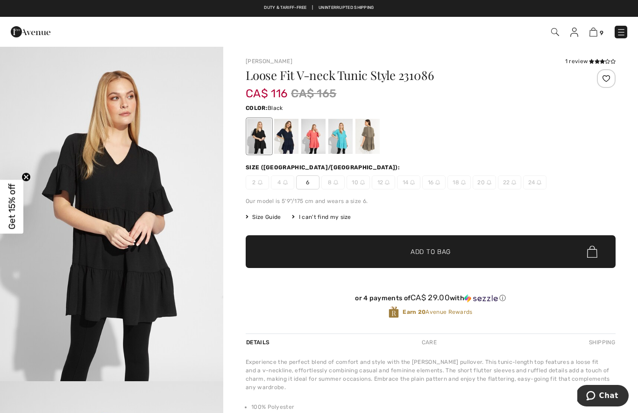
click at [597, 188] on div "2 4 6 8 10 12 14 16 18 20 22 24" at bounding box center [431, 182] width 370 height 14
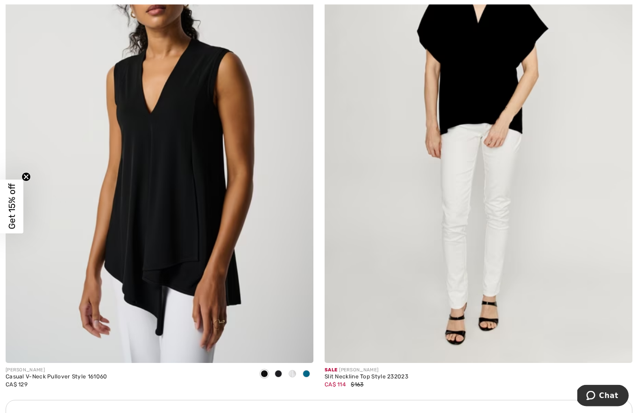
scroll to position [5804, 0]
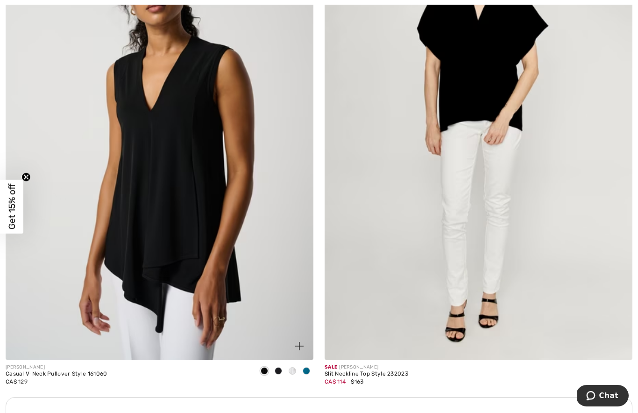
click at [169, 194] on img at bounding box center [160, 129] width 308 height 462
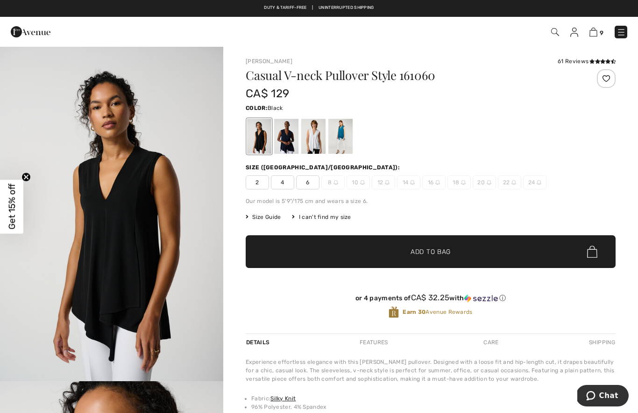
click at [340, 137] on div at bounding box center [341, 136] width 24 height 35
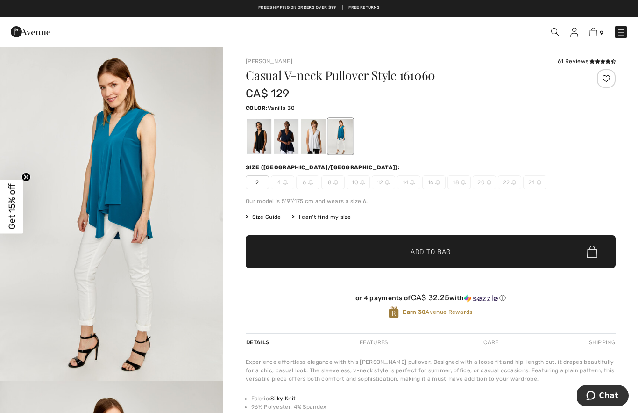
click at [312, 139] on div at bounding box center [313, 136] width 24 height 35
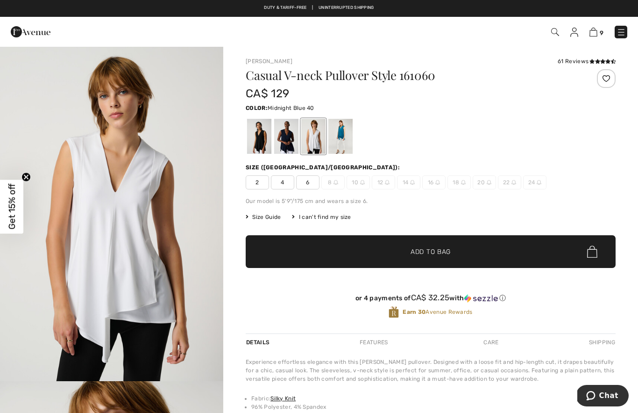
click at [287, 137] on div at bounding box center [286, 136] width 24 height 35
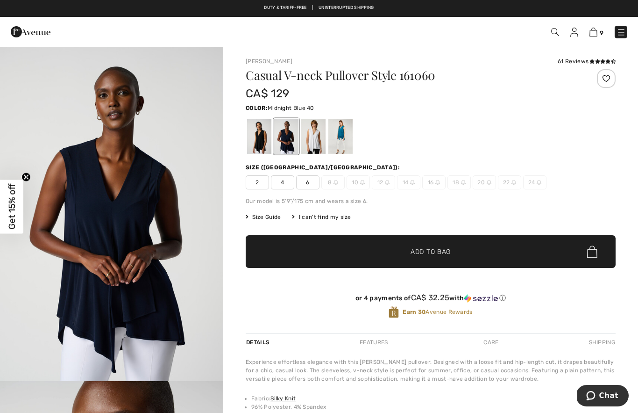
click at [310, 184] on span "6" at bounding box center [307, 182] width 23 height 14
click at [416, 254] on span "Add to Bag" at bounding box center [431, 252] width 40 height 10
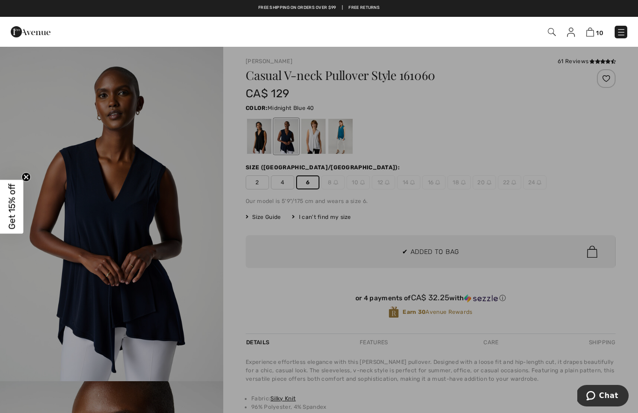
click at [423, 246] on div at bounding box center [319, 206] width 638 height 413
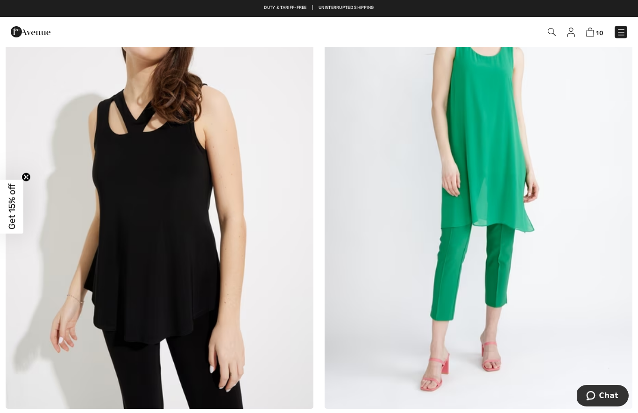
scroll to position [8347, 0]
click at [153, 216] on img at bounding box center [160, 178] width 308 height 462
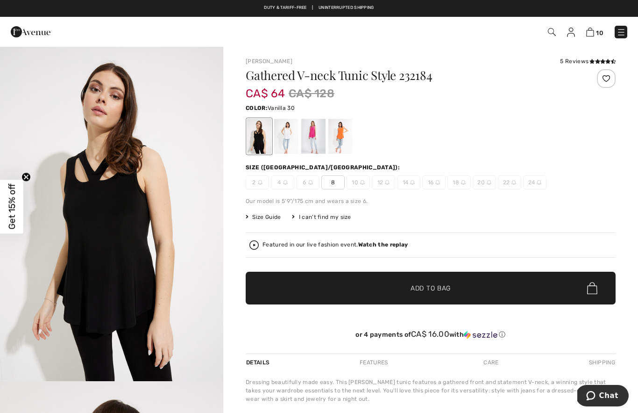
click at [283, 140] on div at bounding box center [286, 136] width 24 height 35
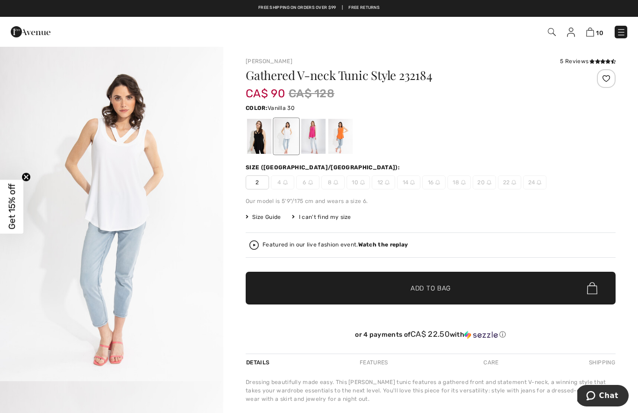
click at [315, 135] on div at bounding box center [313, 136] width 24 height 35
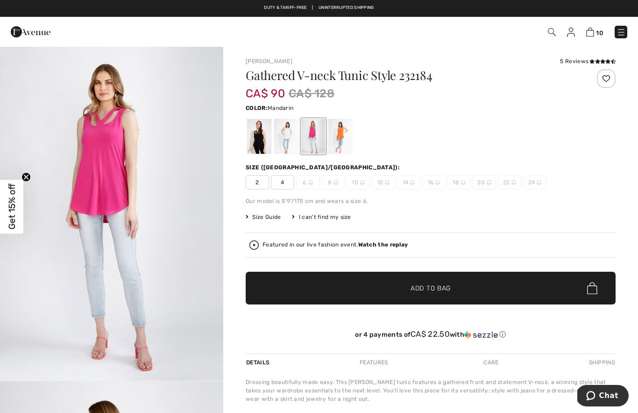
click at [341, 139] on div at bounding box center [341, 136] width 24 height 35
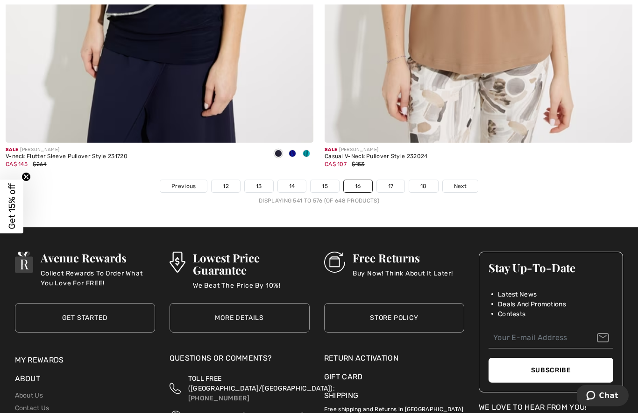
scroll to position [9151, 0]
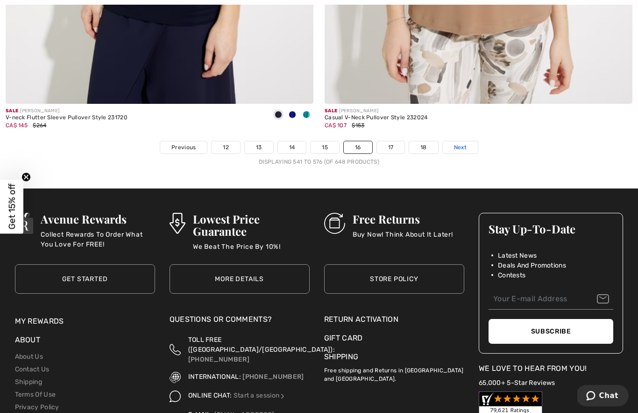
click at [470, 143] on link "Next" at bounding box center [460, 147] width 35 height 12
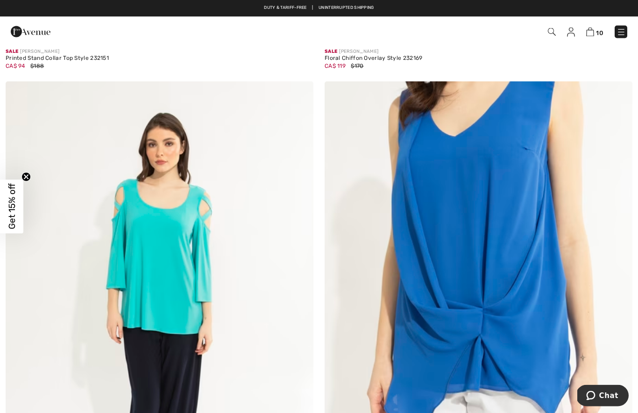
scroll to position [2008, 0]
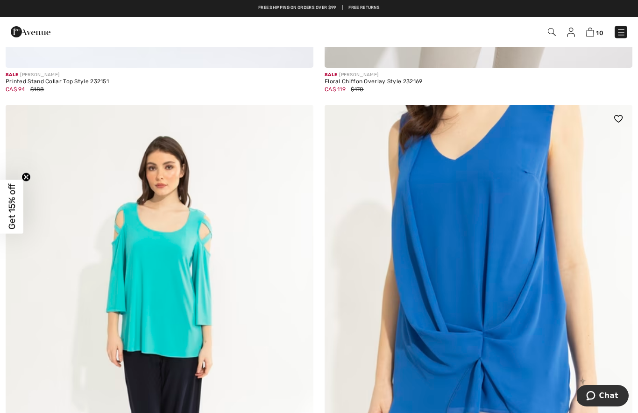
click at [493, 232] on img at bounding box center [479, 336] width 308 height 462
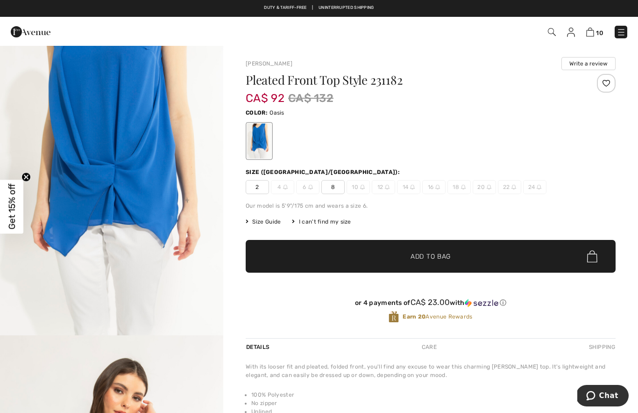
scroll to position [23, 0]
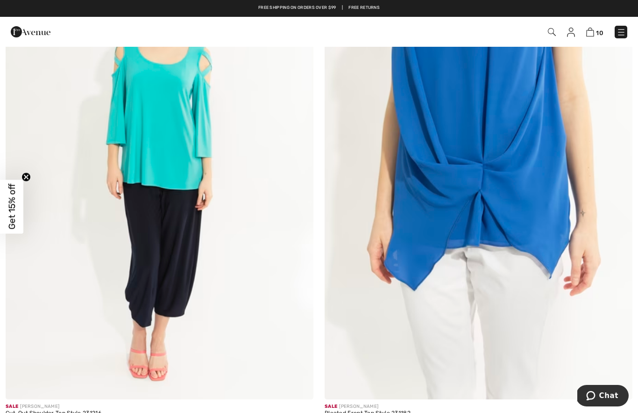
scroll to position [2142, 0]
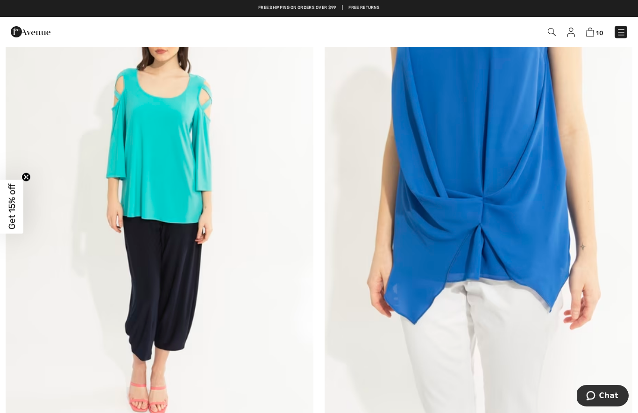
click at [164, 197] on img at bounding box center [160, 202] width 308 height 462
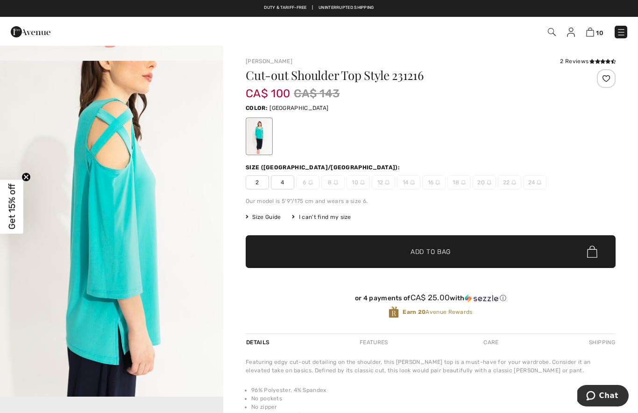
scroll to position [321, 0]
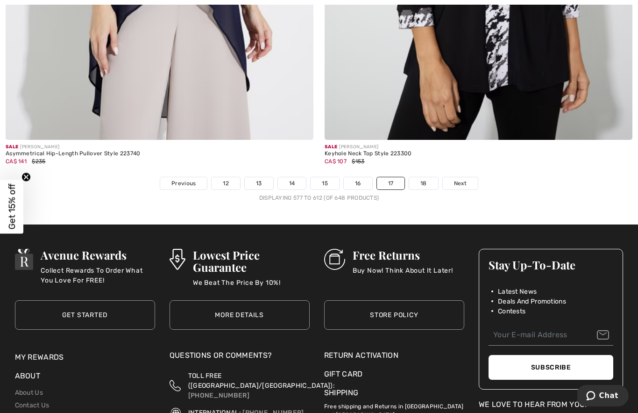
scroll to position [9129, 0]
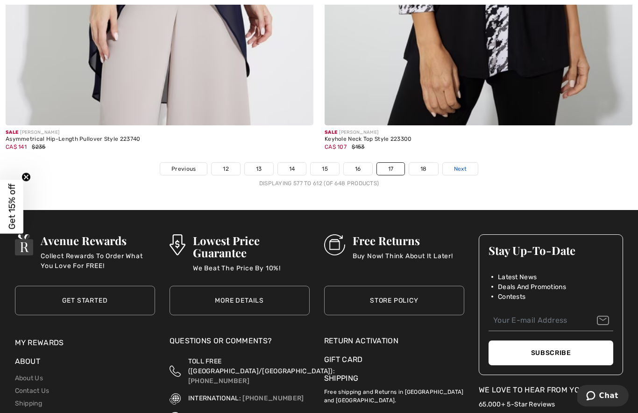
click at [470, 163] on link "Next" at bounding box center [460, 169] width 35 height 12
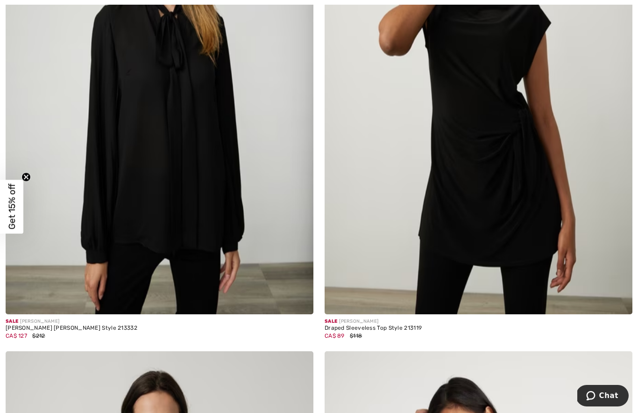
scroll to position [6447, 0]
click at [512, 172] on img at bounding box center [479, 82] width 308 height 462
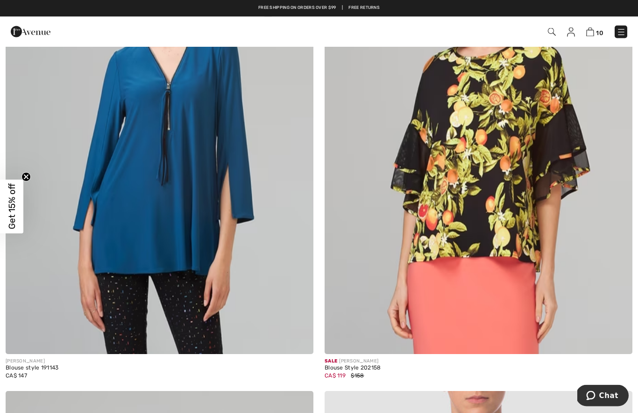
scroll to position [8386, 0]
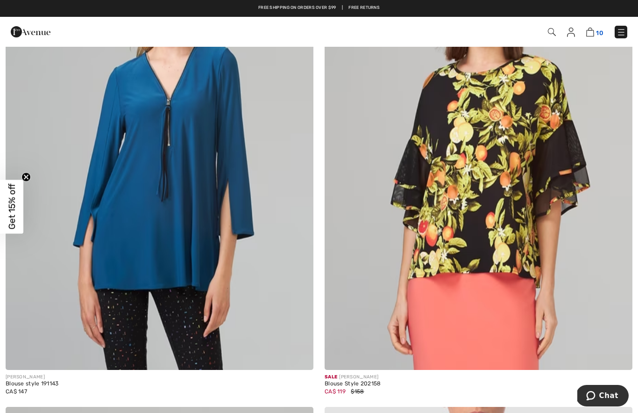
click at [592, 33] on img at bounding box center [591, 32] width 8 height 9
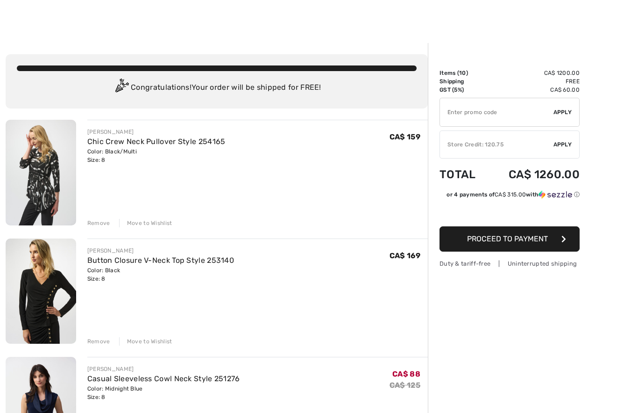
scroll to position [26, 0]
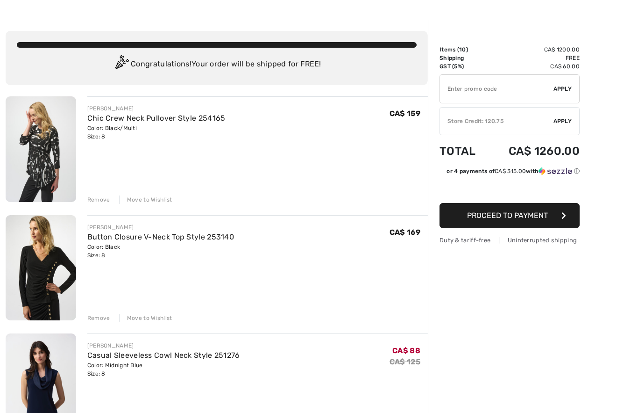
click at [95, 202] on div "Remove" at bounding box center [98, 199] width 23 height 8
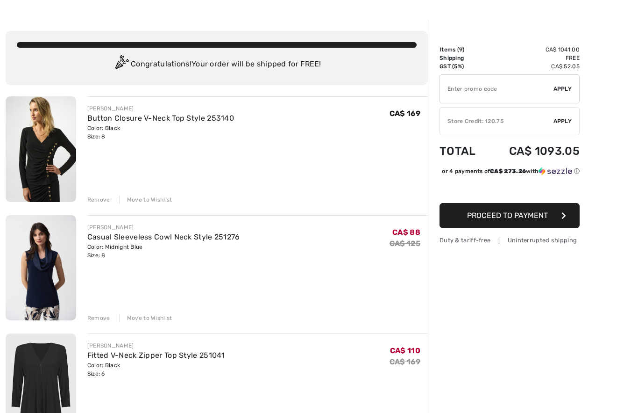
click at [95, 202] on div "Remove" at bounding box center [98, 199] width 23 height 8
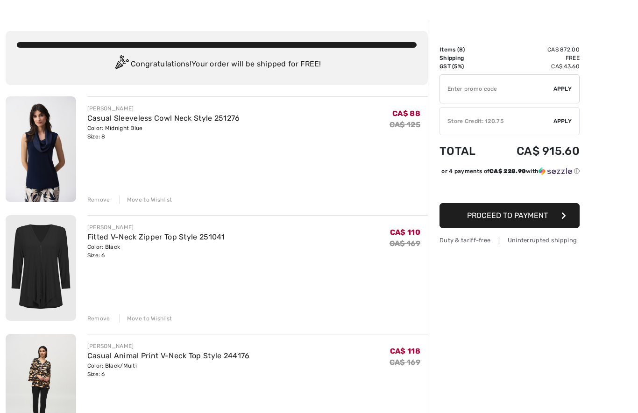
click at [95, 200] on div "Remove" at bounding box center [98, 199] width 23 height 8
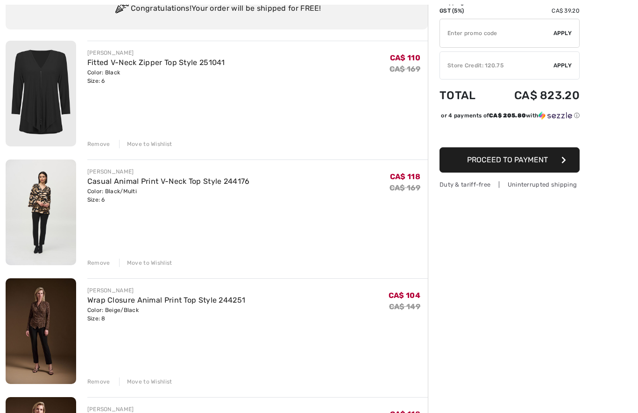
scroll to position [91, 0]
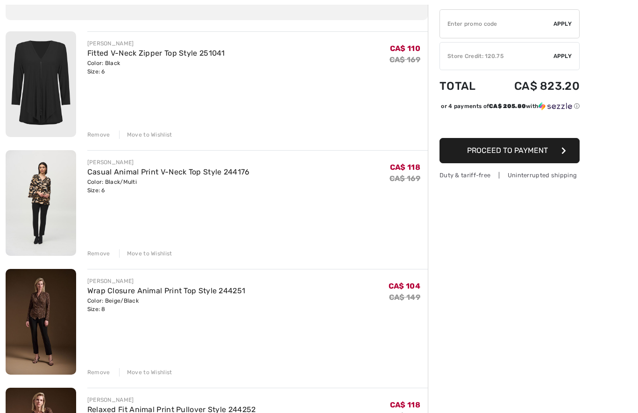
click at [94, 373] on div "Remove" at bounding box center [98, 372] width 23 height 8
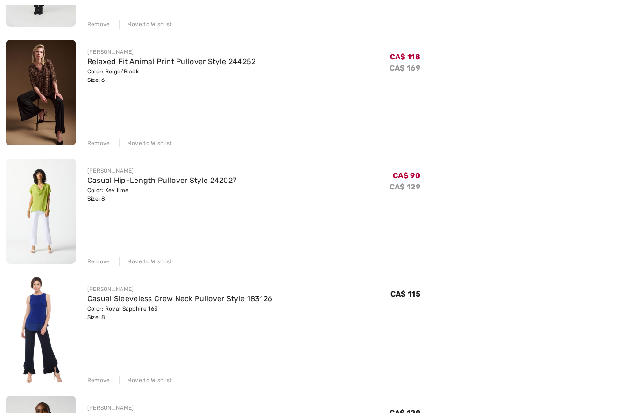
scroll to position [322, 0]
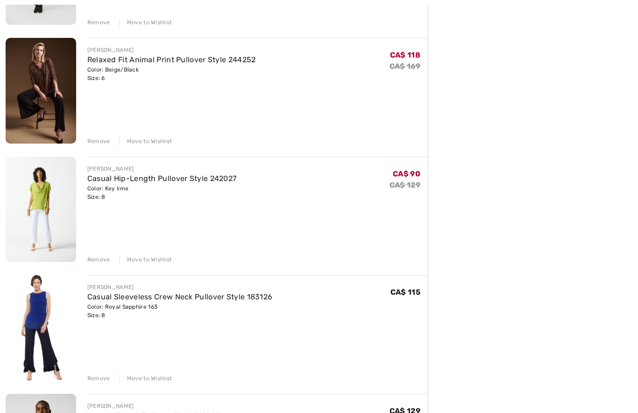
click at [93, 380] on div "Remove" at bounding box center [98, 378] width 23 height 8
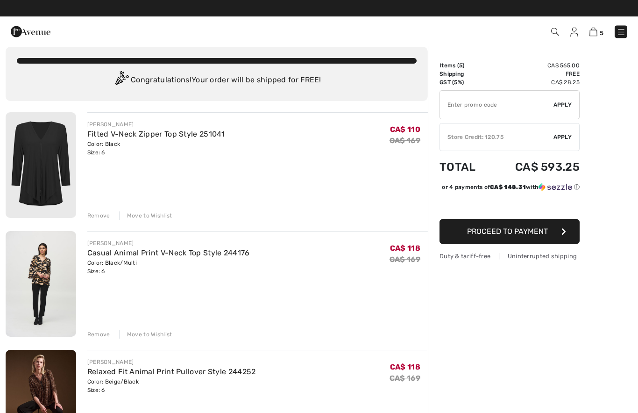
scroll to position [10, 0]
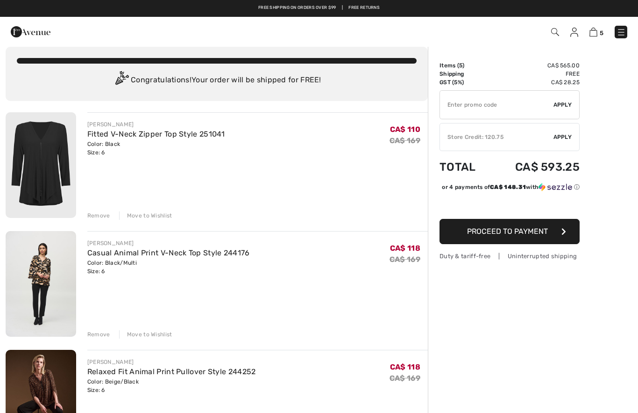
click at [94, 216] on div "Remove" at bounding box center [98, 215] width 23 height 8
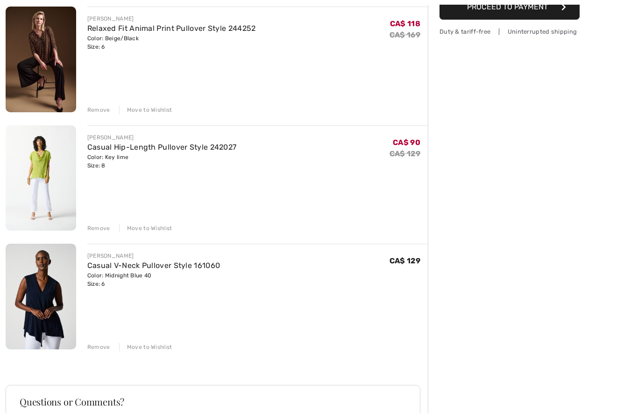
scroll to position [235, 0]
click at [47, 308] on img at bounding box center [41, 297] width 71 height 106
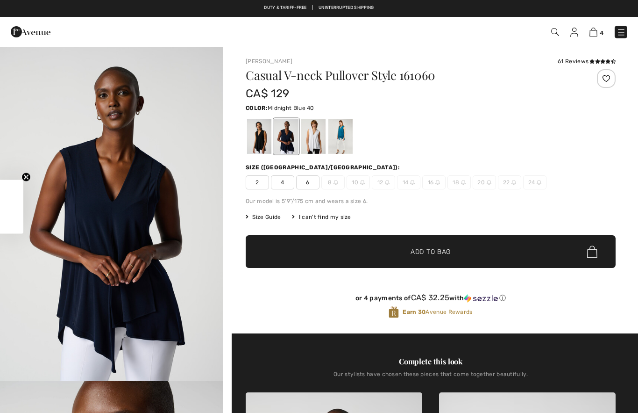
checkbox input "true"
click at [153, 250] on img "1 / 7" at bounding box center [111, 213] width 223 height 335
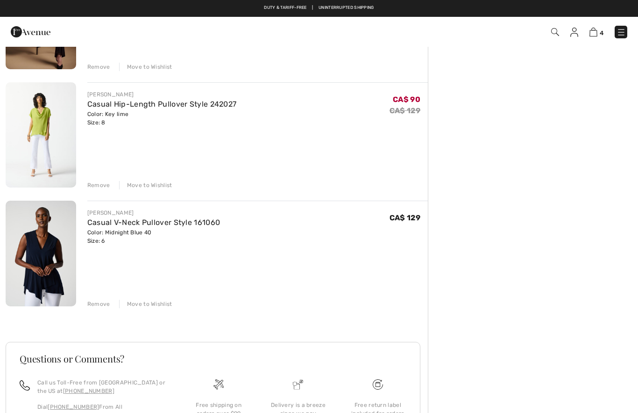
click at [158, 188] on div "Move to Wishlist" at bounding box center [145, 185] width 53 height 8
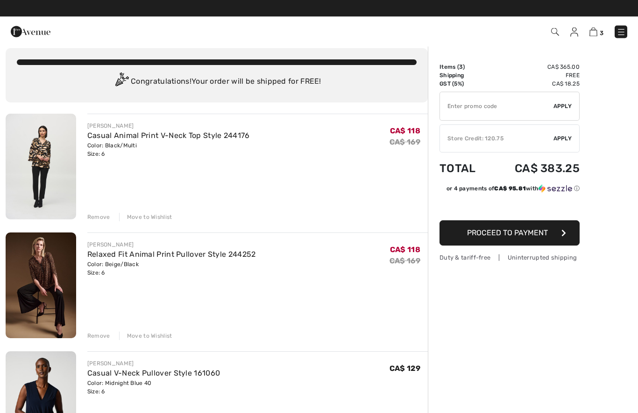
scroll to position [9, 0]
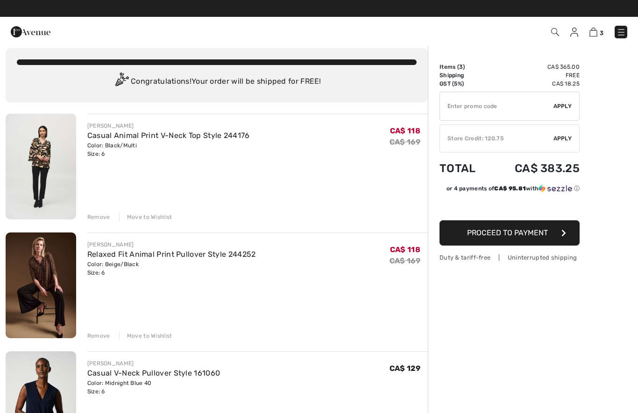
click at [153, 334] on div "Move to Wishlist" at bounding box center [145, 335] width 53 height 8
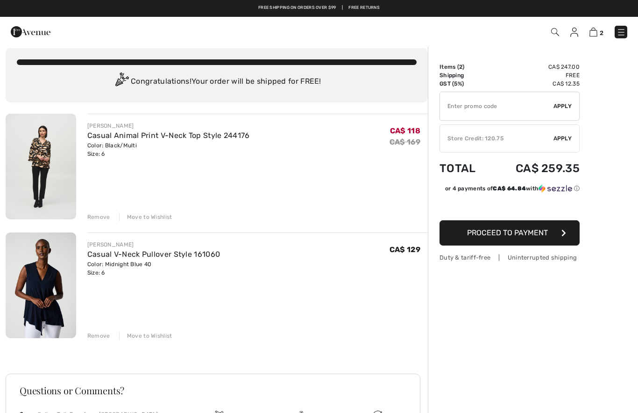
click at [157, 220] on div "Move to Wishlist" at bounding box center [145, 217] width 53 height 8
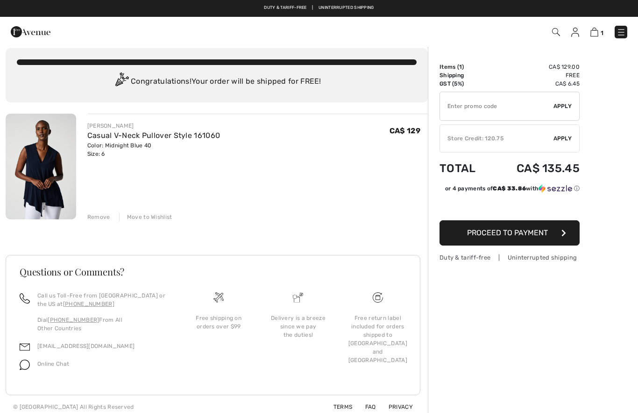
click at [553, 144] on div "✔ Store Credit: 120.75 Apply Remove" at bounding box center [510, 138] width 140 height 28
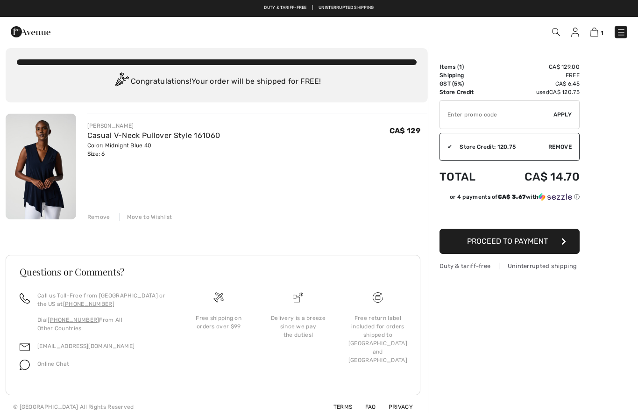
click at [553, 249] on button "Proceed to Payment" at bounding box center [510, 241] width 140 height 25
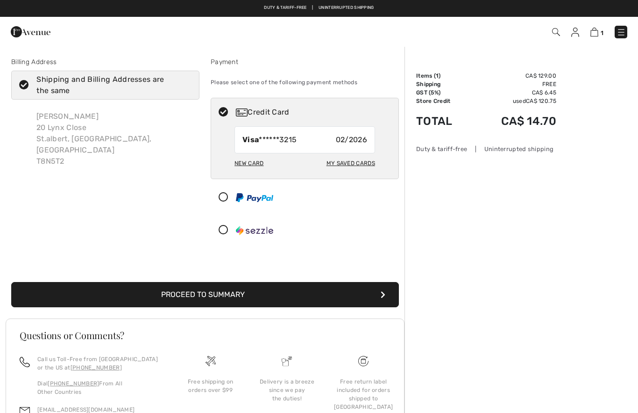
click at [359, 167] on div "My Saved Cards" at bounding box center [351, 163] width 49 height 16
radio input "true"
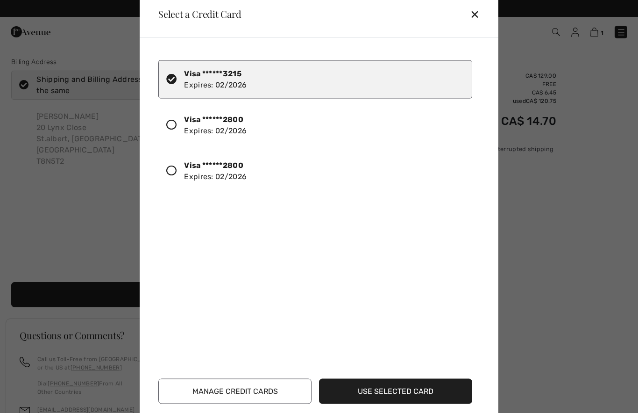
click at [179, 127] on div at bounding box center [175, 125] width 18 height 16
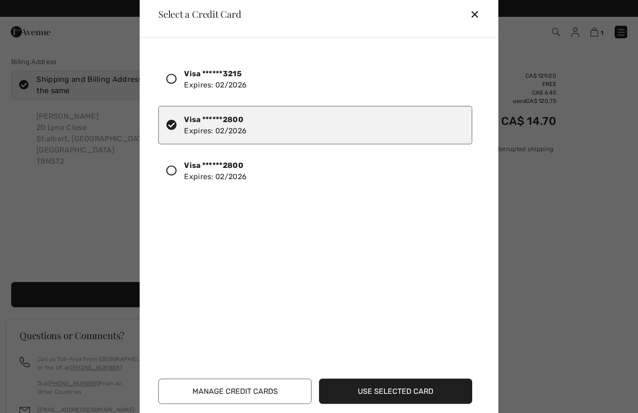
click at [452, 385] on button "Use Selected Card" at bounding box center [395, 390] width 153 height 25
click at [436, 392] on button "Use Selected Card" at bounding box center [395, 390] width 153 height 25
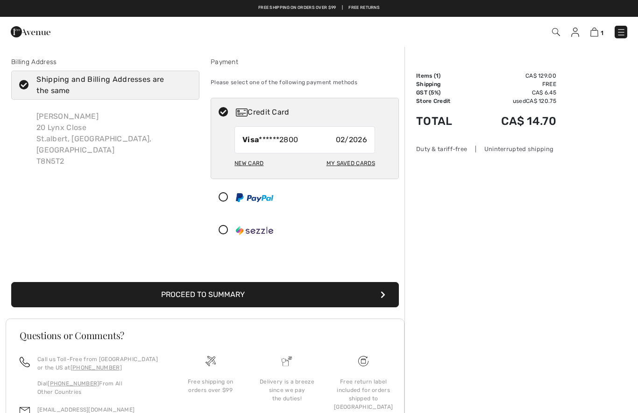
click at [266, 292] on button "Proceed to Summary" at bounding box center [205, 294] width 388 height 25
click at [214, 297] on button "Proceed to Summary" at bounding box center [205, 294] width 388 height 25
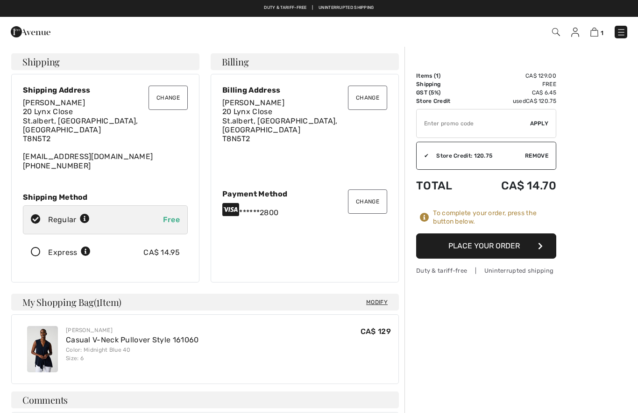
click at [508, 246] on button "Place Your Order" at bounding box center [486, 245] width 140 height 25
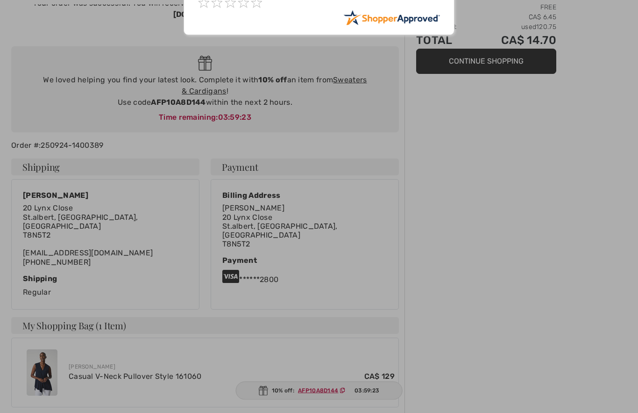
scroll to position [79, 0]
click at [326, 412] on div at bounding box center [319, 206] width 638 height 413
click at [330, 412] on div at bounding box center [319, 206] width 638 height 413
click at [331, 412] on div at bounding box center [319, 206] width 638 height 413
click at [329, 412] on div at bounding box center [319, 206] width 638 height 413
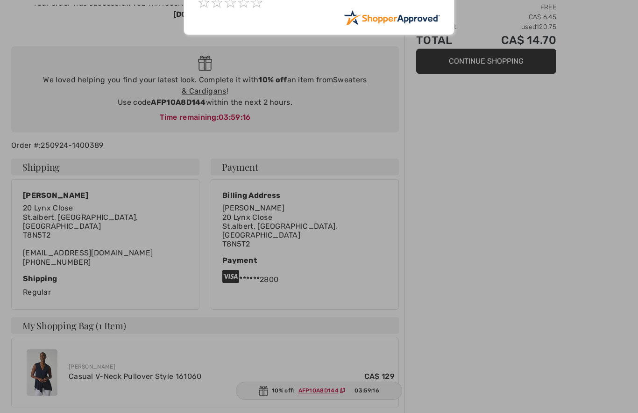
click at [322, 412] on div at bounding box center [319, 206] width 638 height 413
click at [320, 412] on div at bounding box center [319, 206] width 638 height 413
click at [468, 263] on div at bounding box center [319, 206] width 638 height 413
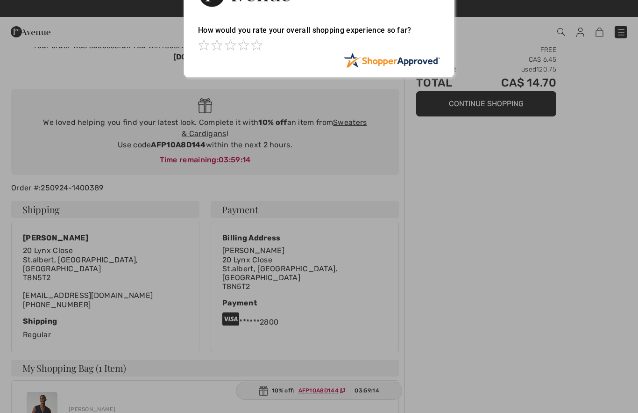
scroll to position [0, 0]
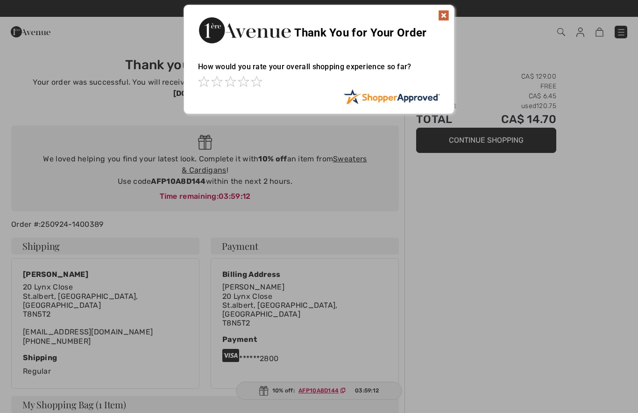
click at [446, 14] on img at bounding box center [443, 15] width 11 height 11
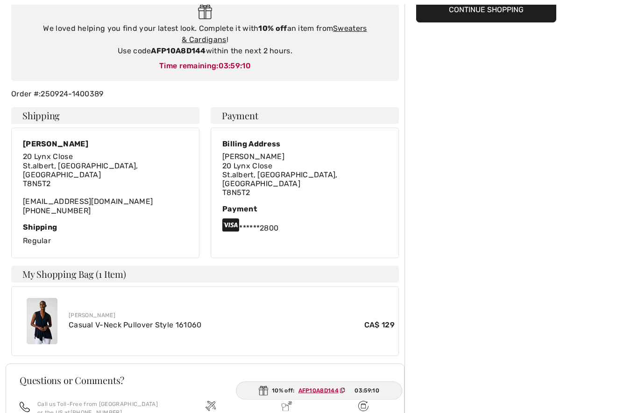
scroll to position [130, 0]
click at [318, 394] on ins "AFP10A8D144" at bounding box center [319, 390] width 40 height 7
click at [321, 394] on ins "AFP10A8D144" at bounding box center [318, 390] width 40 height 7
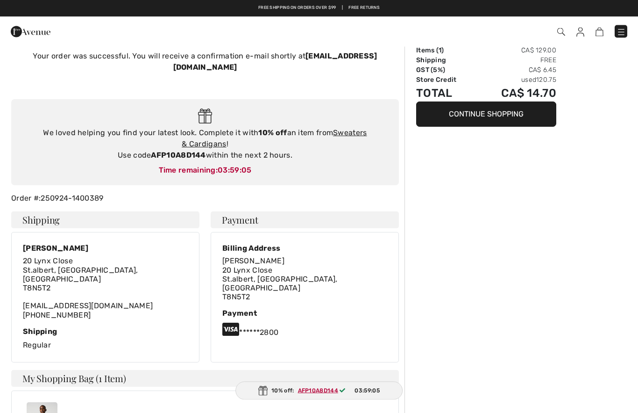
scroll to position [0, 0]
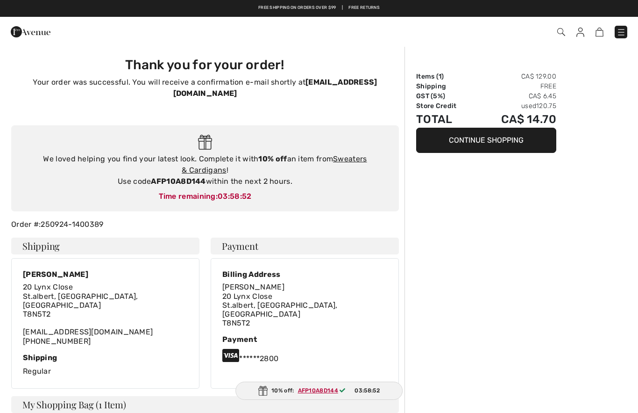
click at [97, 191] on div "Time remaining: 03:58:52" at bounding box center [205, 196] width 369 height 11
copy div "AFP10A8D144"
click at [564, 33] on img at bounding box center [562, 32] width 8 height 8
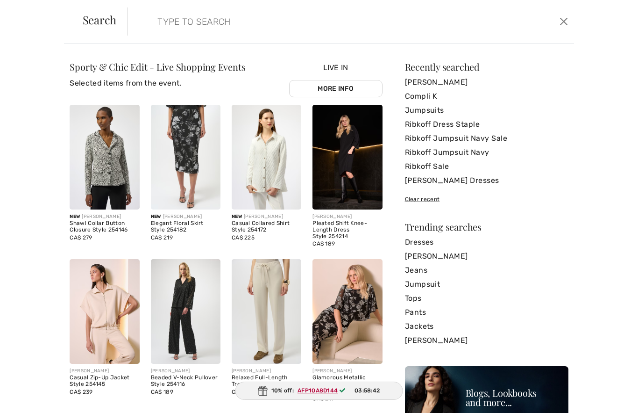
click at [222, 24] on input "search" at bounding box center [303, 21] width 305 height 28
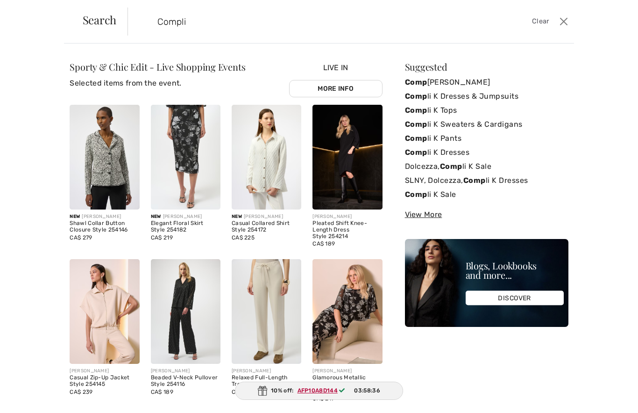
type input "Compli"
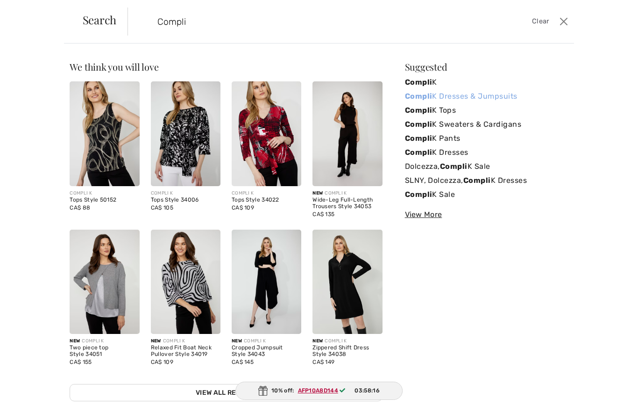
click at [480, 98] on link "Compli K Dresses & Jumpsuits" at bounding box center [487, 96] width 164 height 14
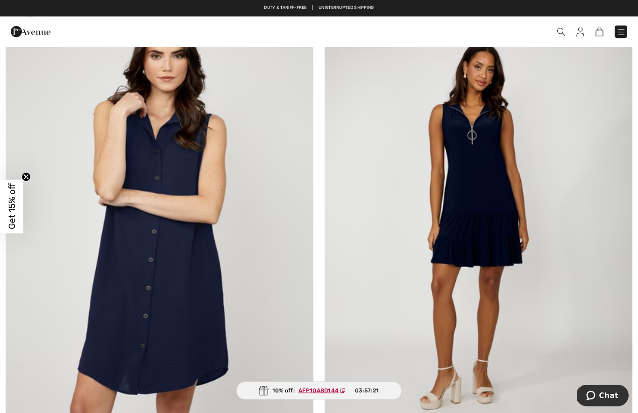
scroll to position [4208, 0]
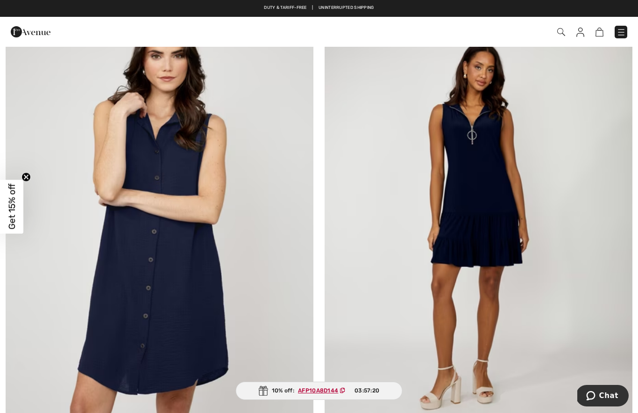
click at [487, 189] on img at bounding box center [479, 228] width 308 height 462
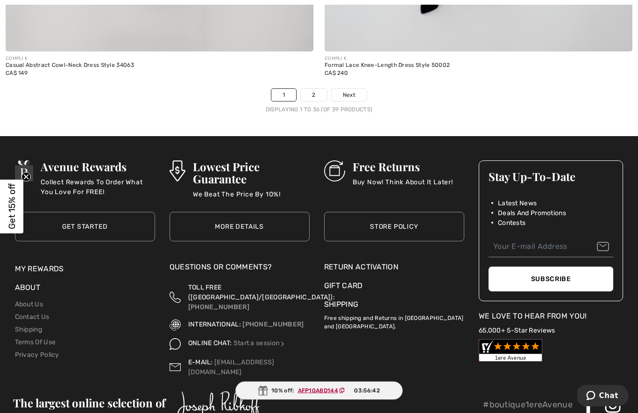
scroll to position [9203, 0]
click at [365, 89] on link "Next" at bounding box center [349, 95] width 35 height 12
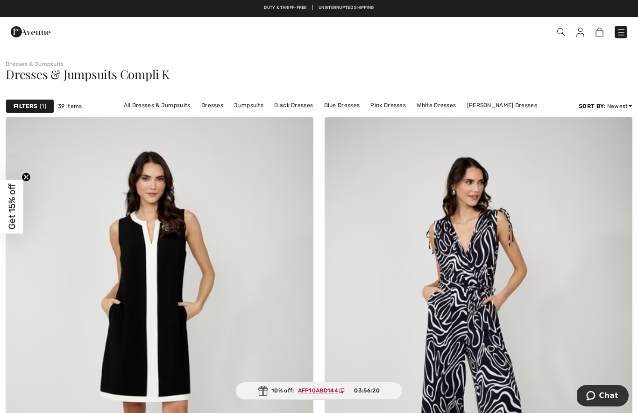
click at [563, 31] on img at bounding box center [562, 32] width 8 height 8
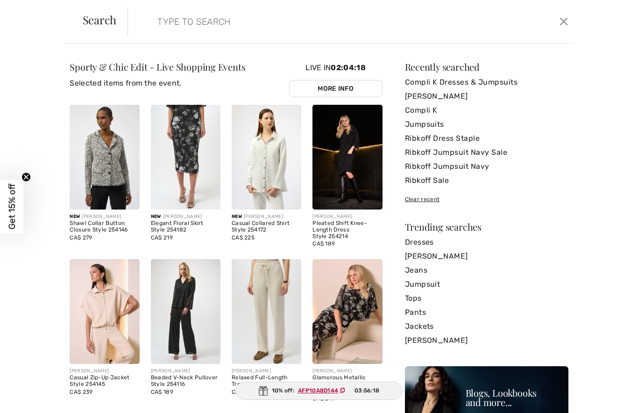
click at [241, 19] on input "search" at bounding box center [303, 21] width 305 height 28
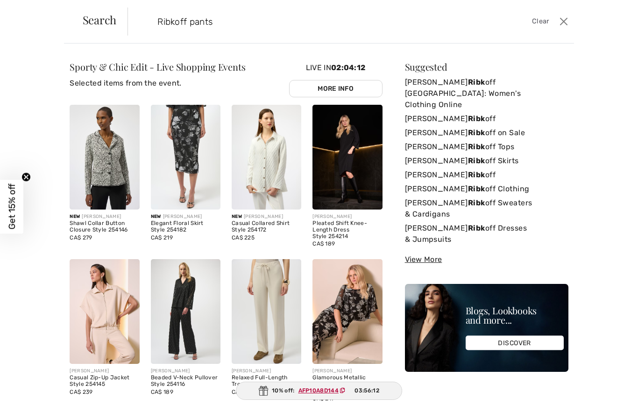
type input "Ribkoff pants"
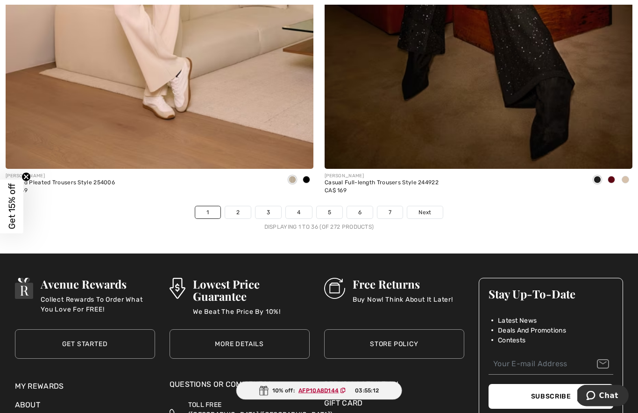
scroll to position [9141, 0]
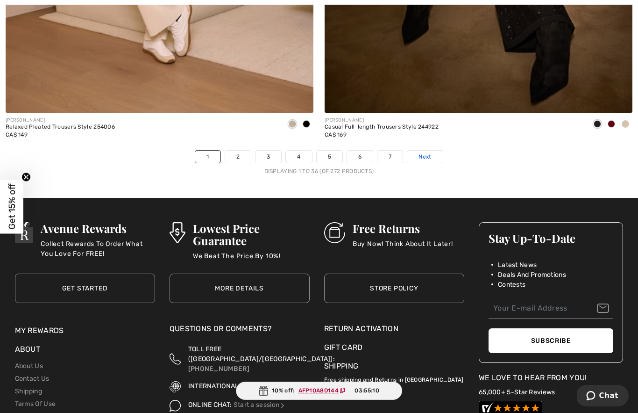
click at [430, 152] on span "Next" at bounding box center [425, 156] width 13 height 8
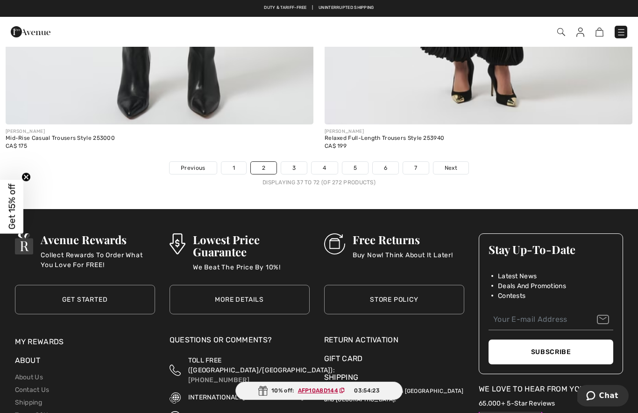
scroll to position [9116, 0]
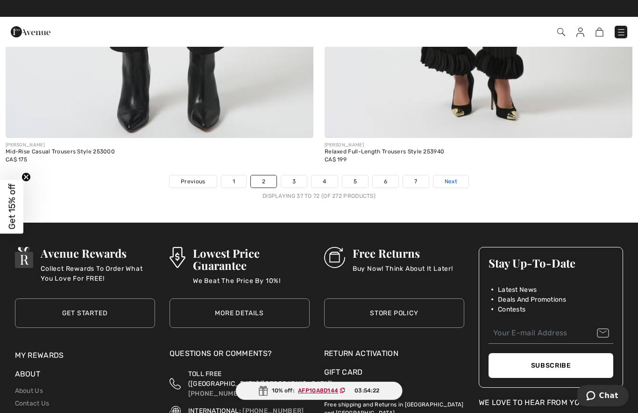
click at [455, 179] on link "Next" at bounding box center [451, 181] width 35 height 12
click at [452, 177] on span "Next" at bounding box center [451, 181] width 13 height 8
